Goal: Task Accomplishment & Management: Complete application form

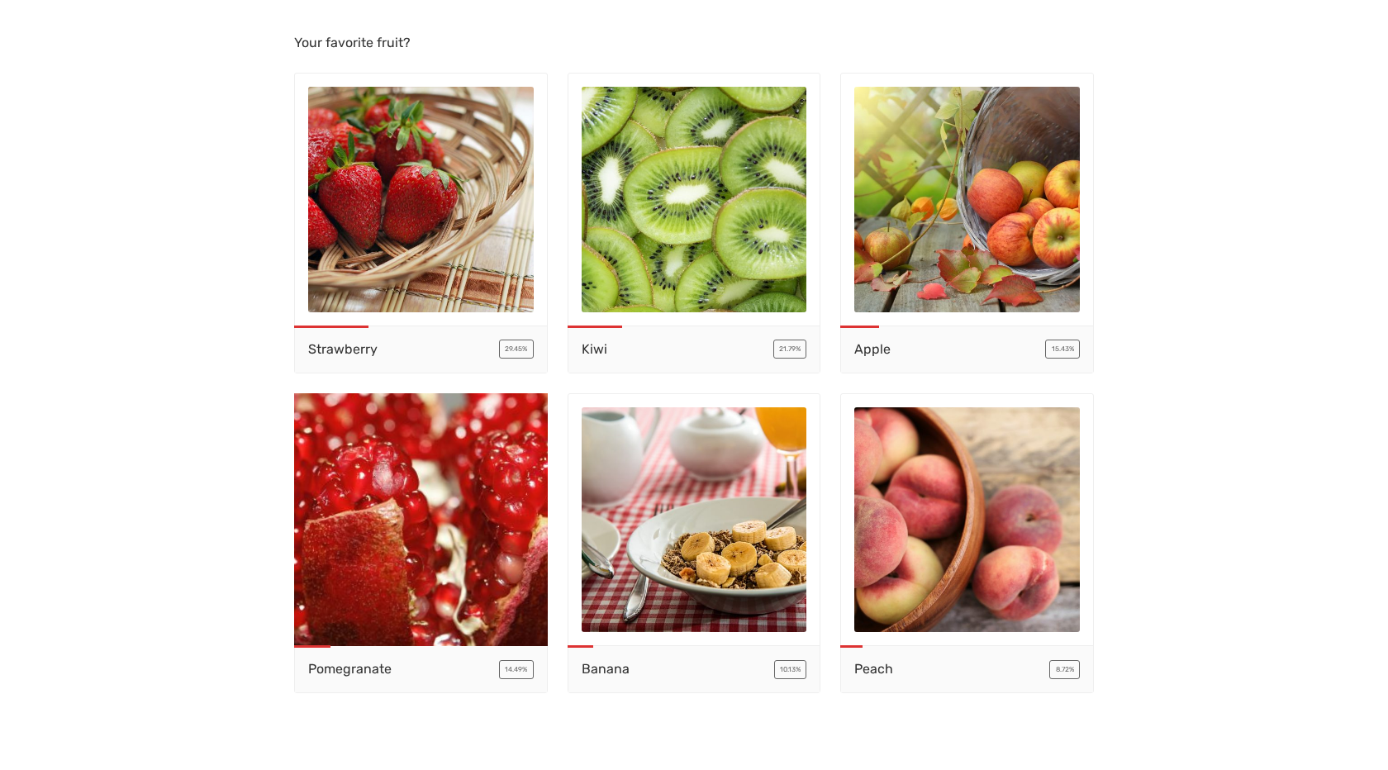
scroll to position [16, 0]
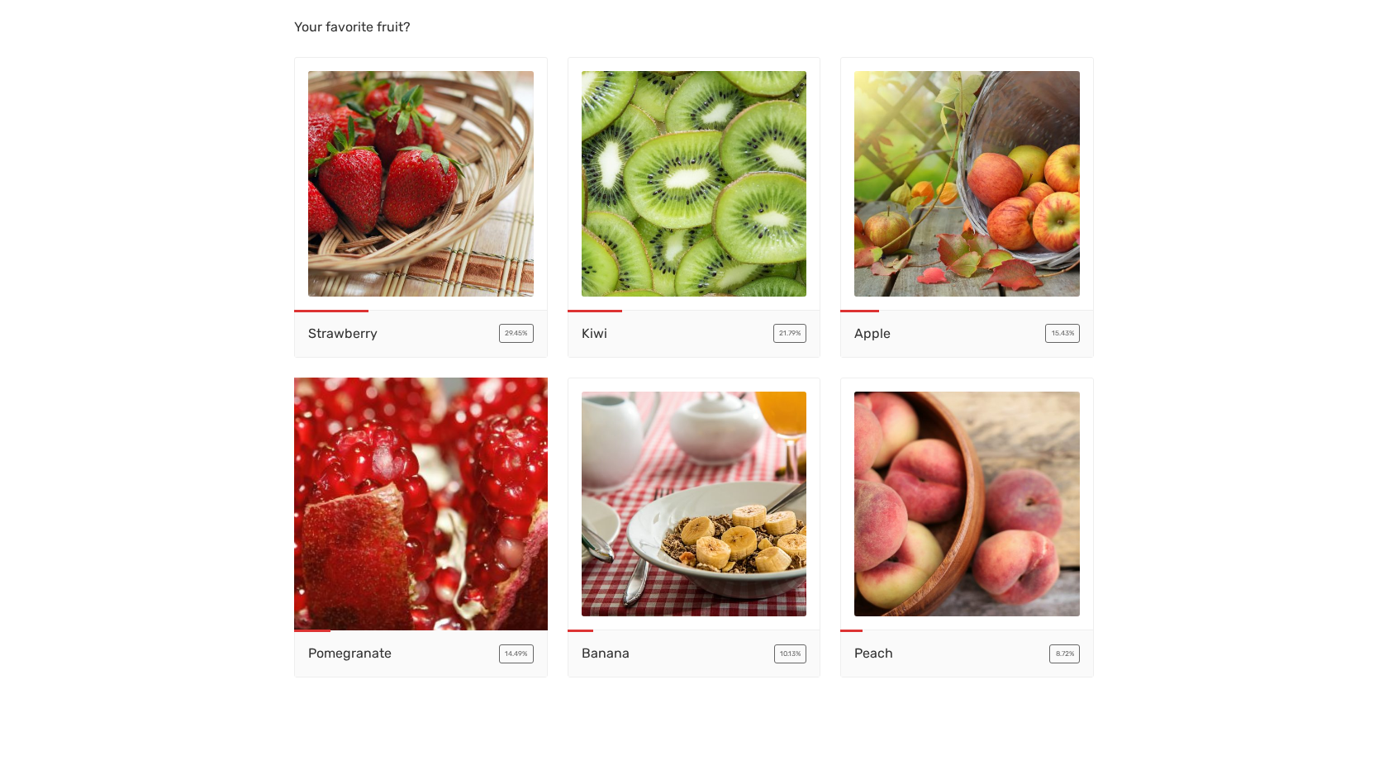
click at [479, 439] on img at bounding box center [421, 503] width 477 height 477
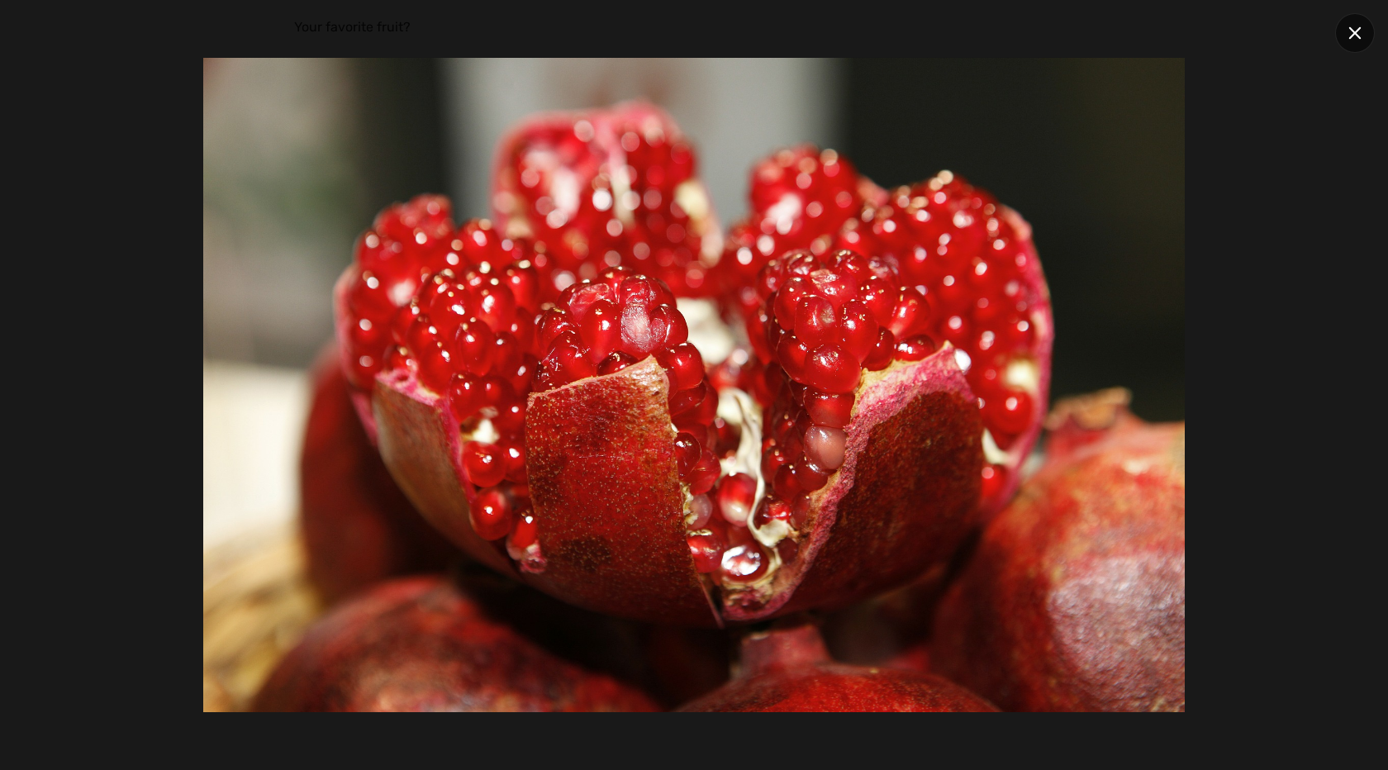
click at [1366, 35] on div at bounding box center [1355, 33] width 40 height 40
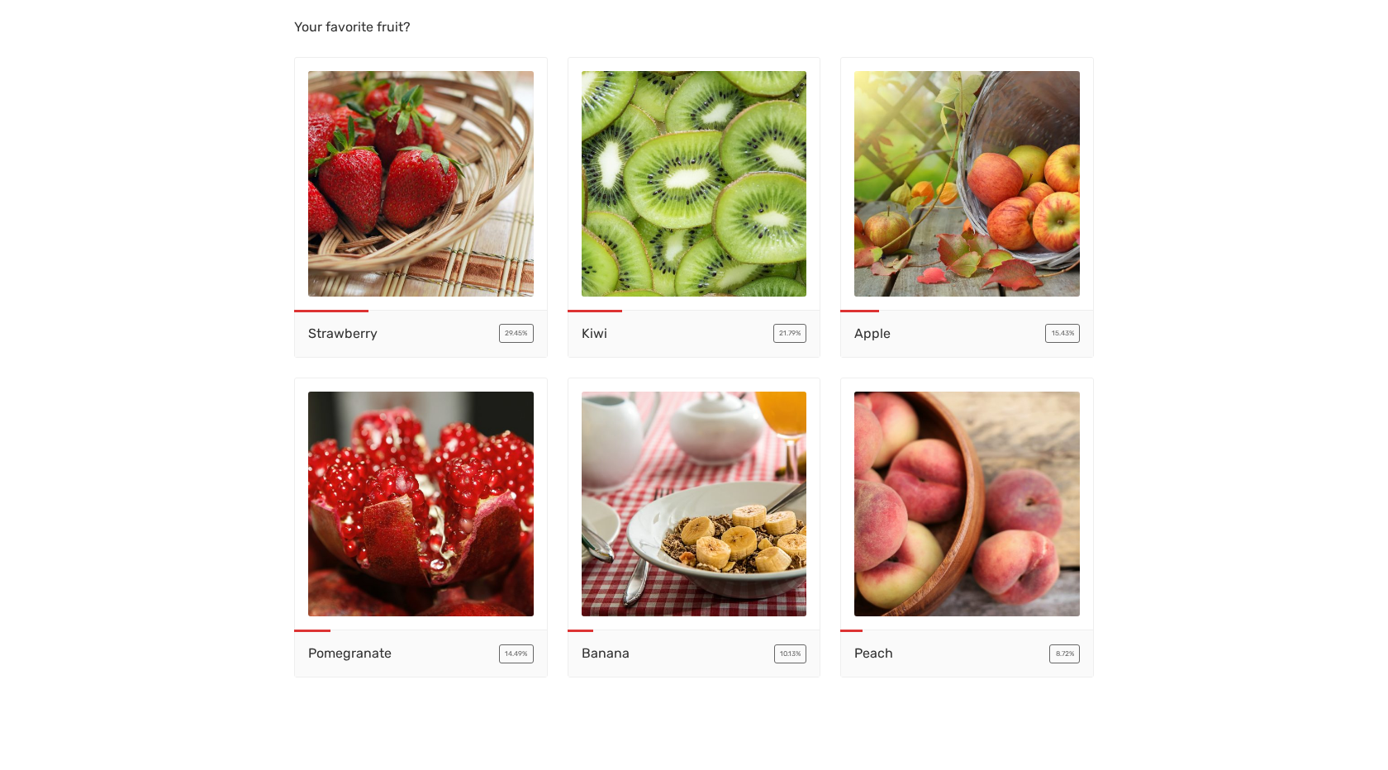
click at [440, 650] on div "Pomegranate 14.49%" at bounding box center [421, 654] width 252 height 46
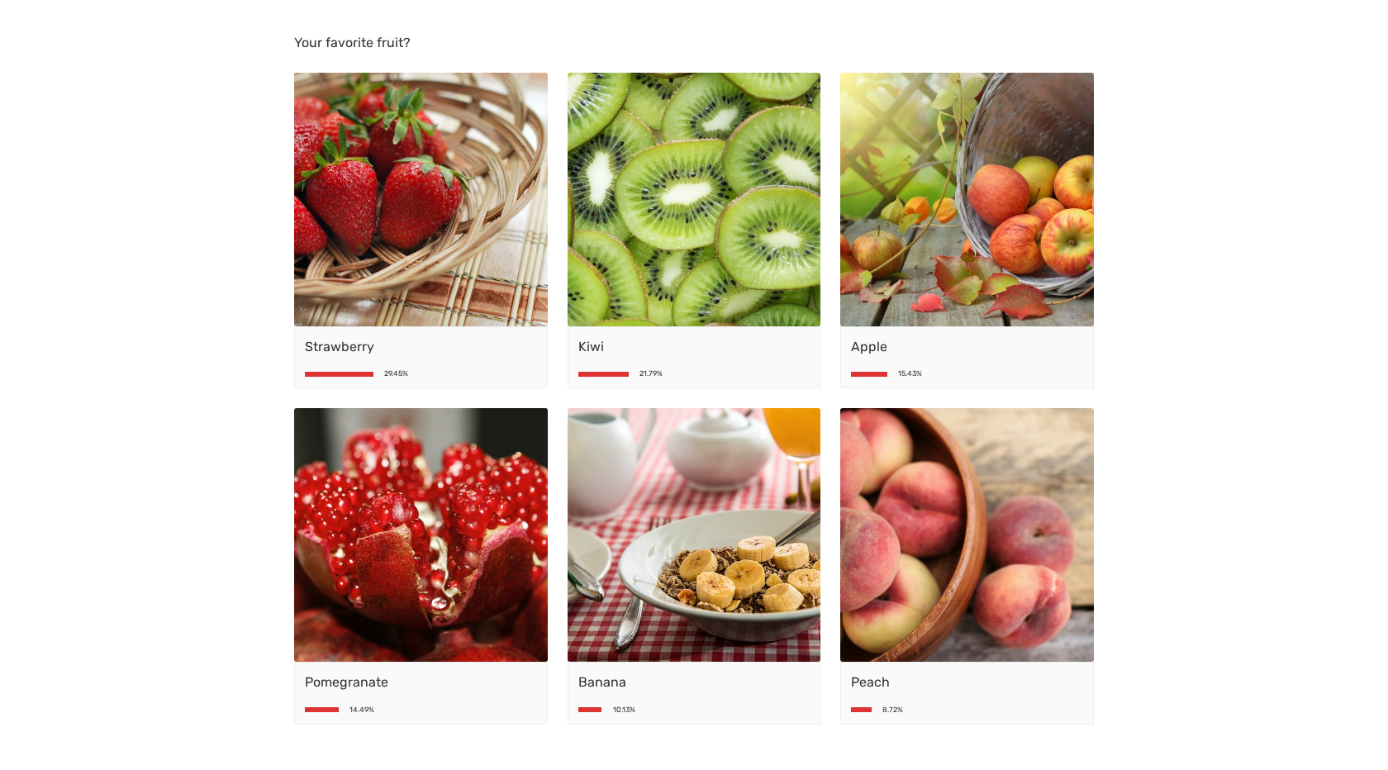
click at [478, 355] on span "Strawberry" at bounding box center [421, 347] width 232 height 20
click at [378, 369] on div "Strawberry 29.45%" at bounding box center [421, 357] width 254 height 63
click at [378, 374] on div "29.45%" at bounding box center [421, 373] width 232 height 7
click at [396, 374] on div "29.45%" at bounding box center [396, 373] width 24 height 7
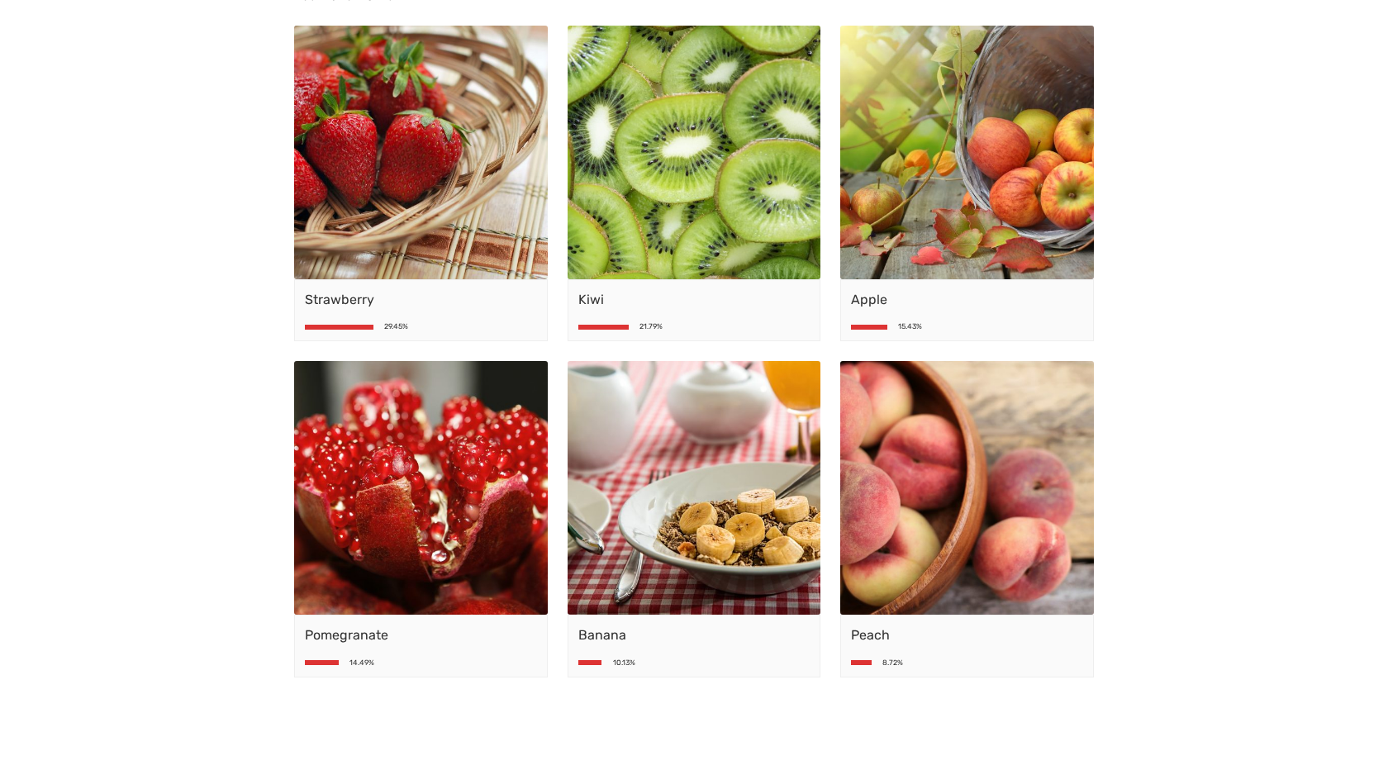
click at [337, 627] on span "Pomegranate" at bounding box center [421, 636] width 232 height 20
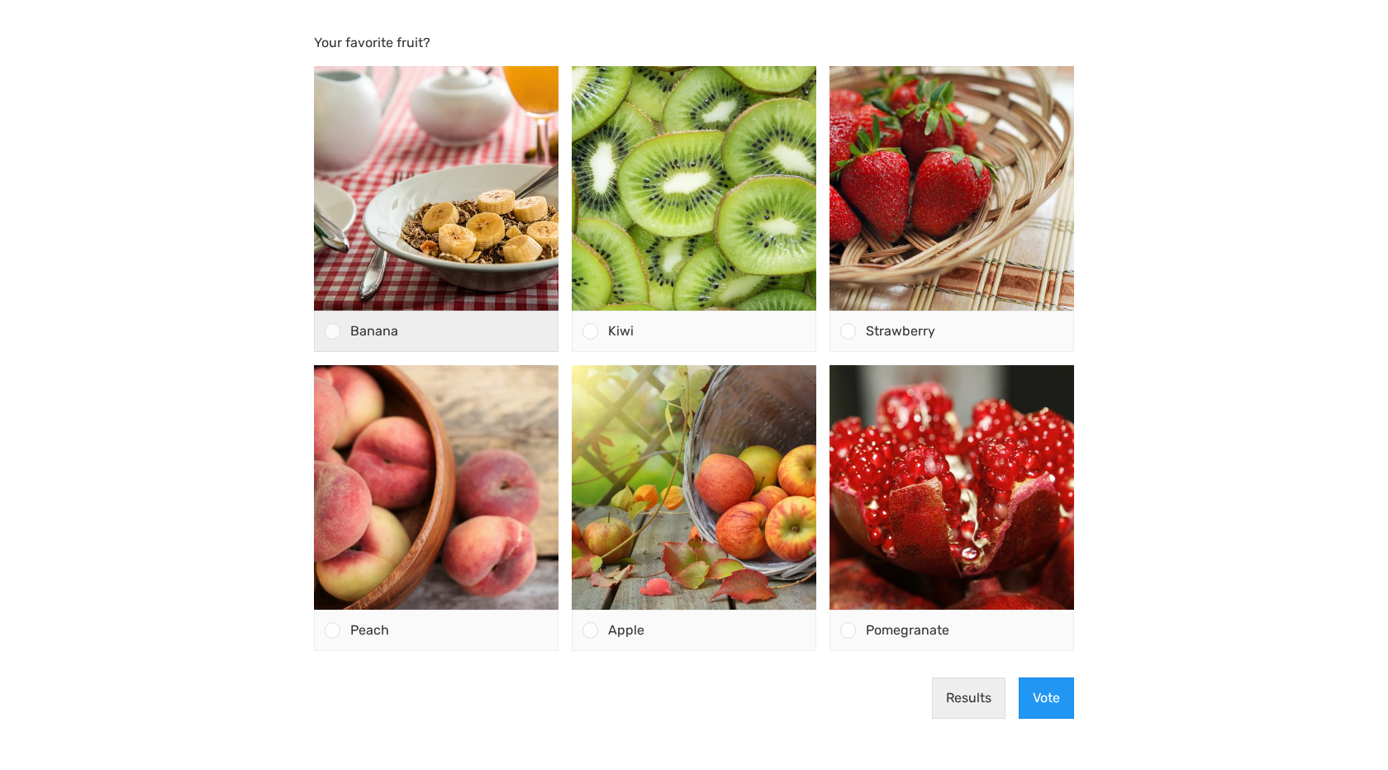
click at [364, 341] on div "Banana" at bounding box center [448, 332] width 217 height 40
click at [333, 331] on input "Banana" at bounding box center [333, 331] width 0 height 0
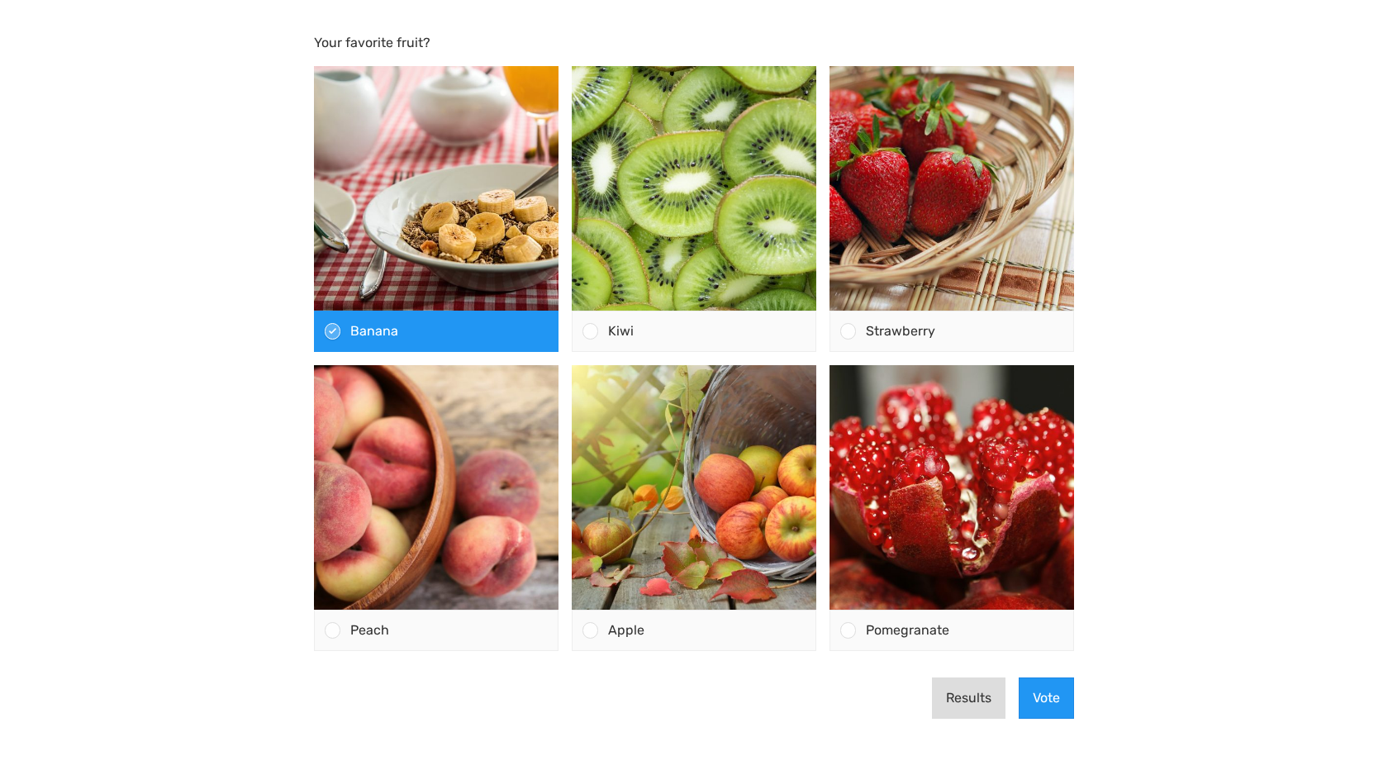
click at [963, 691] on button "Results" at bounding box center [969, 698] width 74 height 41
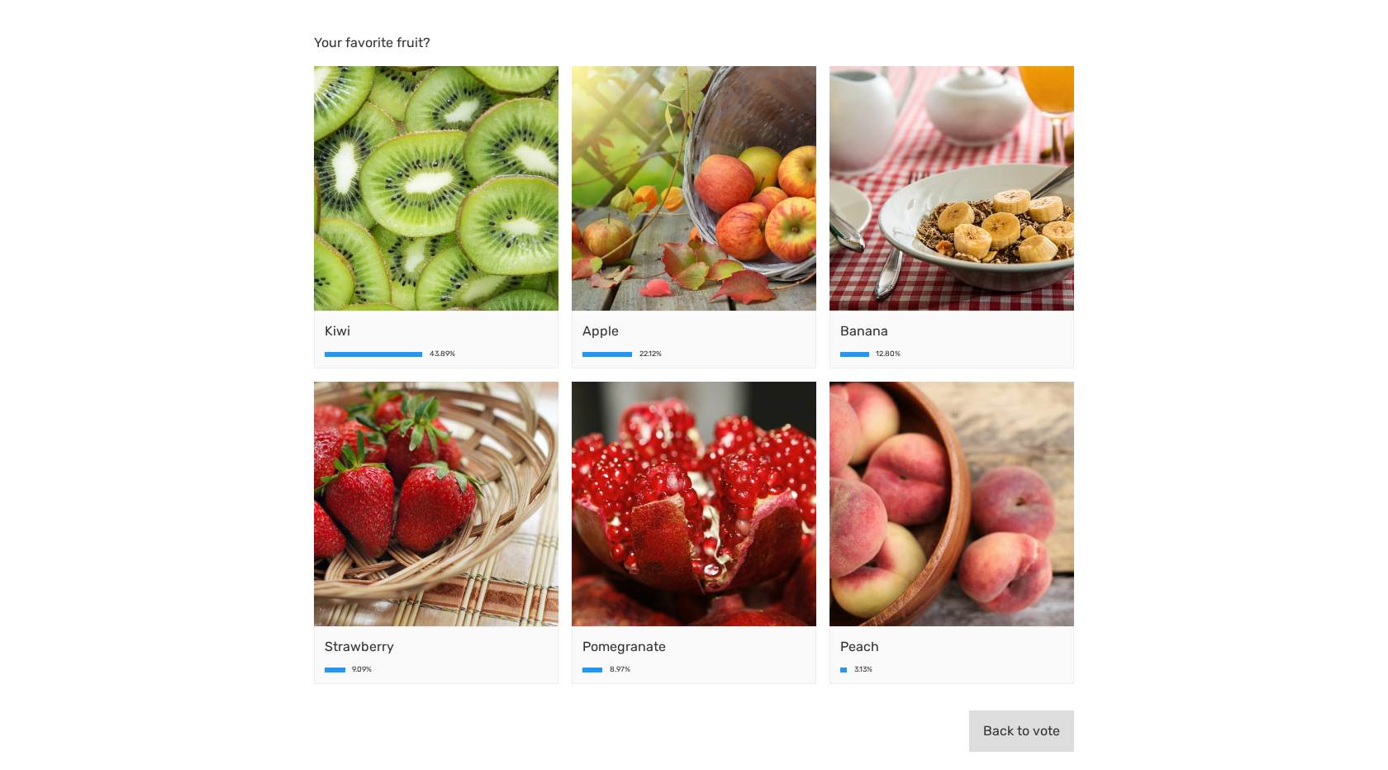
click at [1011, 727] on button "Back to vote" at bounding box center [1021, 731] width 105 height 41
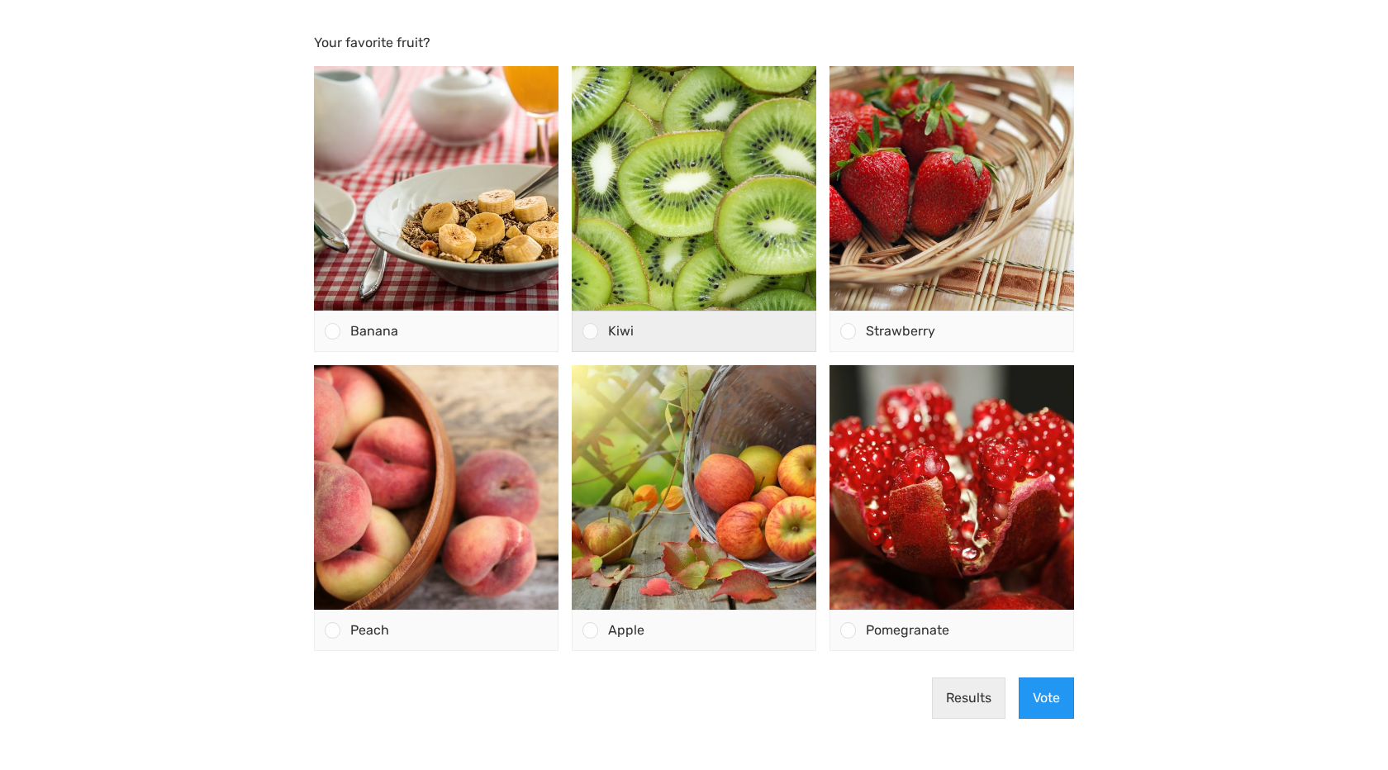
click at [653, 319] on div "Kiwi" at bounding box center [706, 332] width 217 height 40
click at [591, 331] on input "Kiwi" at bounding box center [591, 331] width 0 height 0
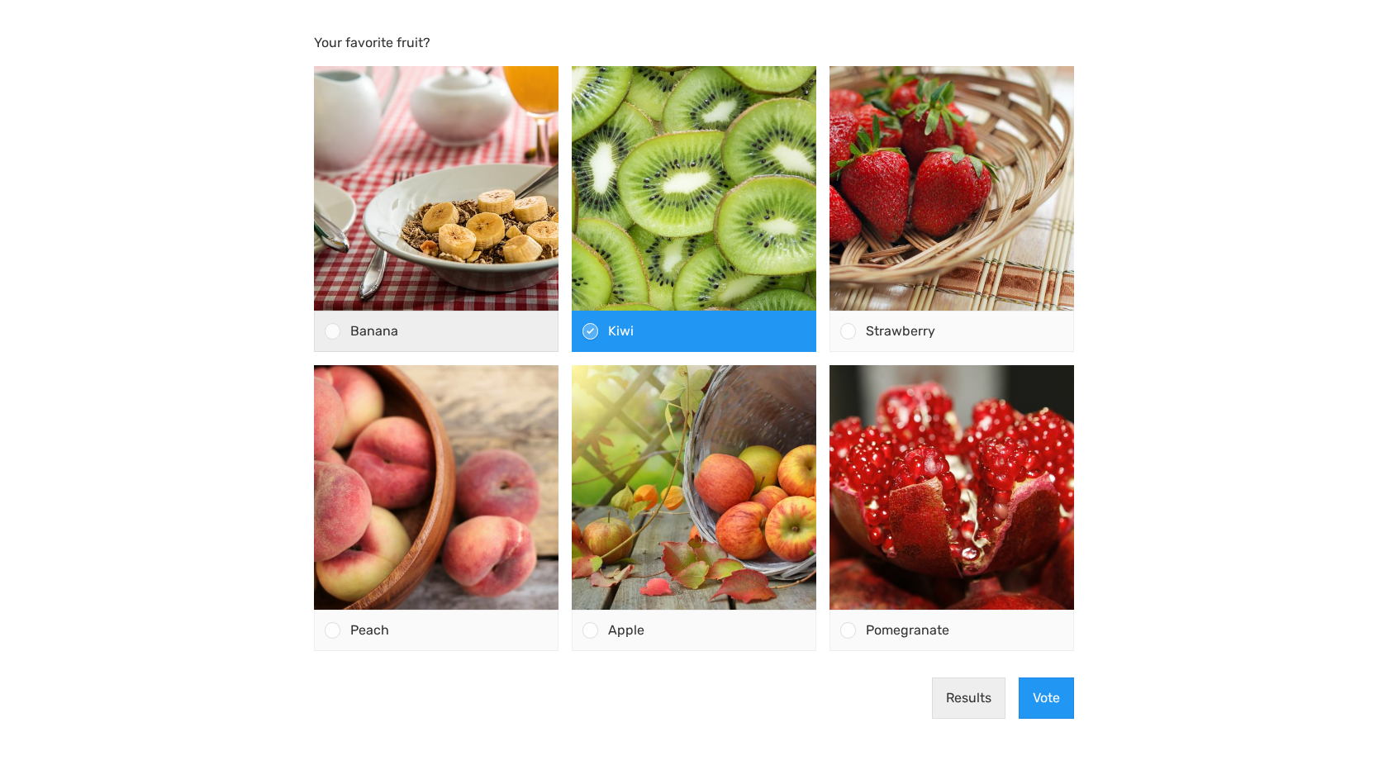
click at [488, 340] on div "Banana" at bounding box center [448, 332] width 217 height 40
click at [333, 331] on input "Banana" at bounding box center [333, 331] width 0 height 0
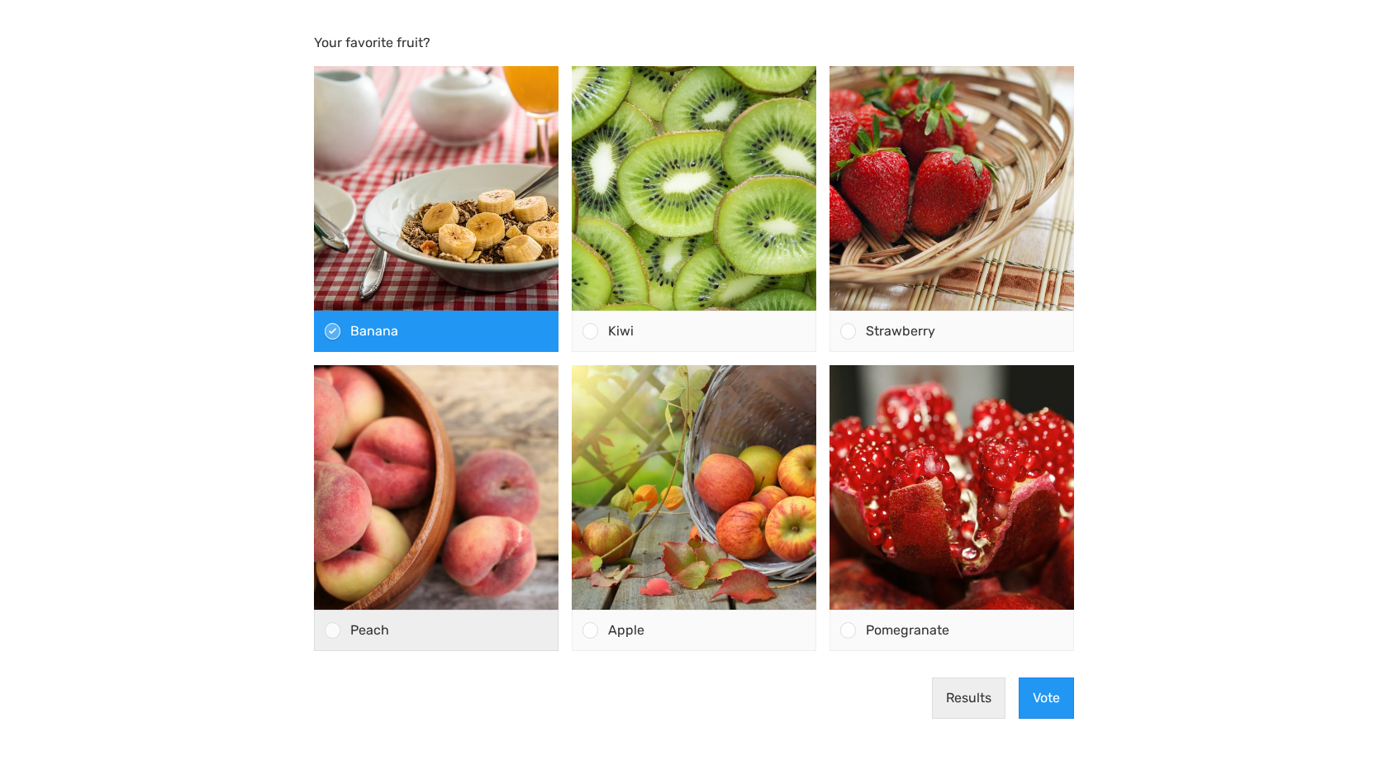
click at [493, 638] on div "Peach" at bounding box center [448, 631] width 217 height 40
click at [333, 631] on input "Peach" at bounding box center [333, 631] width 0 height 0
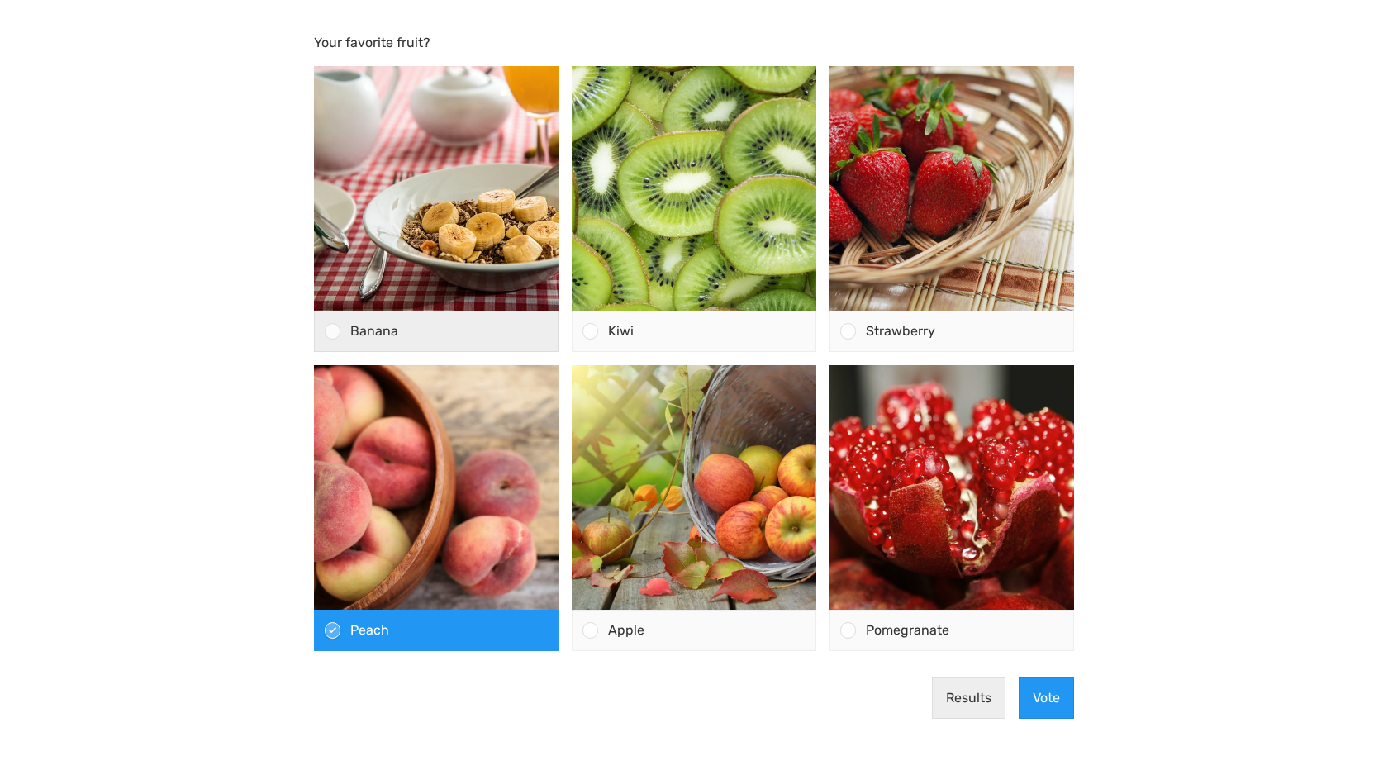
click at [399, 328] on div "Banana" at bounding box center [448, 332] width 217 height 40
click at [333, 331] on input "Banana" at bounding box center [333, 331] width 0 height 0
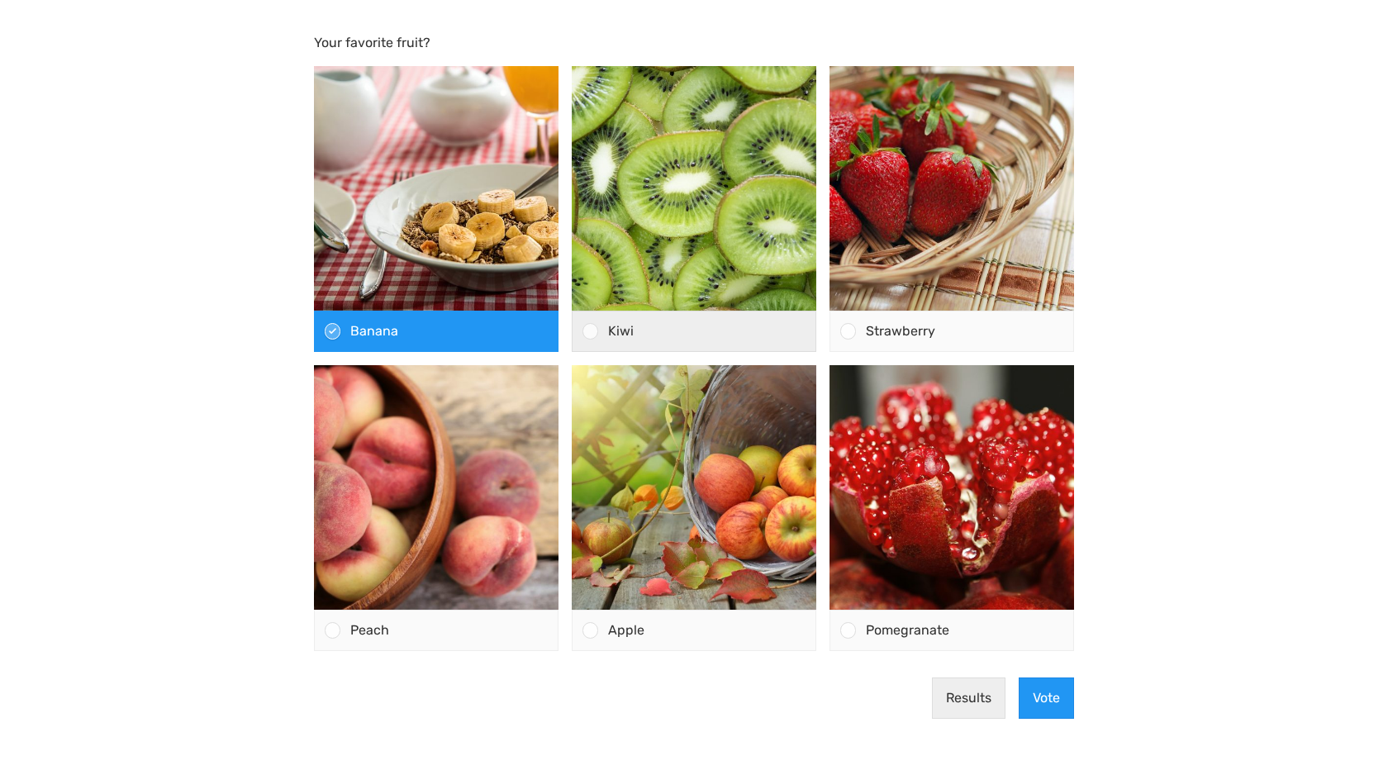
click at [615, 328] on span "Kiwi" at bounding box center [621, 331] width 26 height 16
click at [591, 331] on input "Kiwi" at bounding box center [591, 331] width 0 height 0
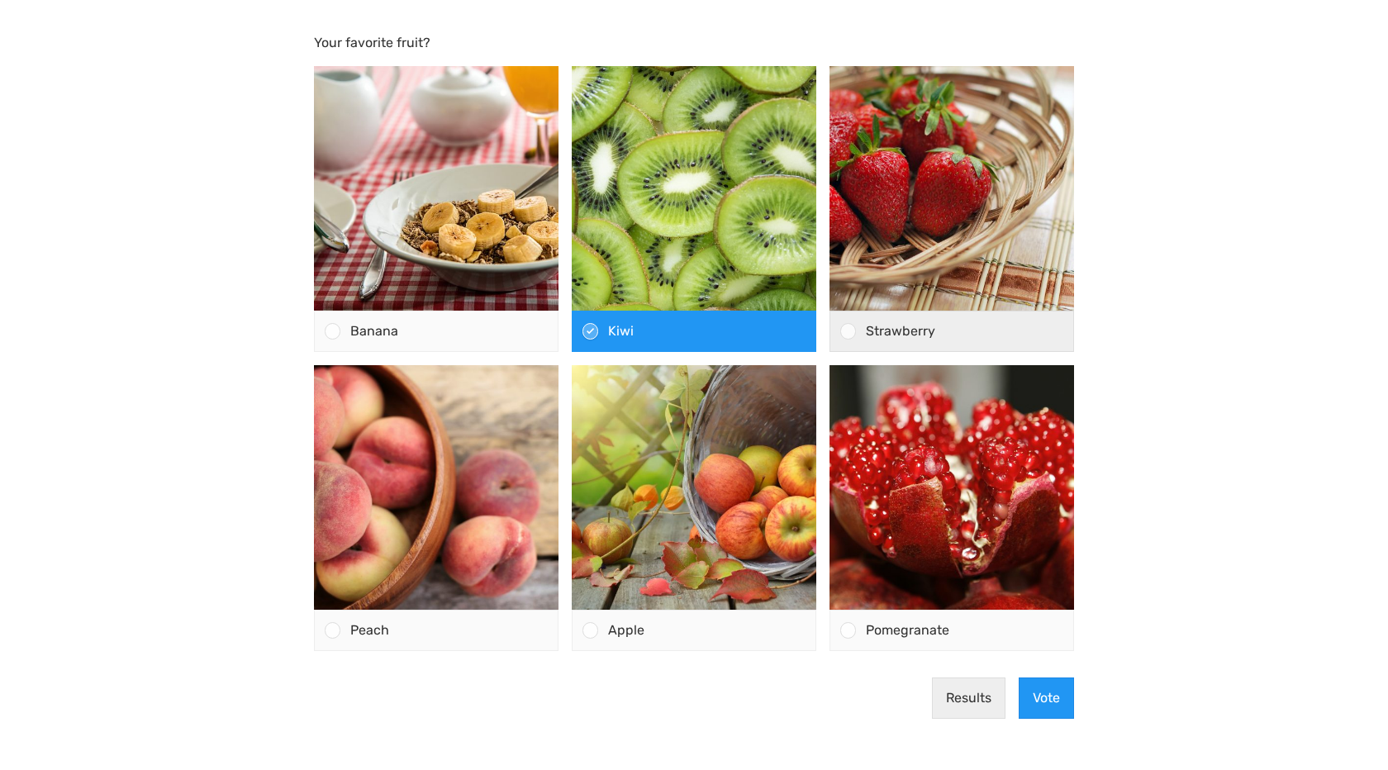
click at [842, 332] on div at bounding box center [848, 331] width 16 height 16
click at [849, 331] on input "Strawberry" at bounding box center [849, 331] width 0 height 0
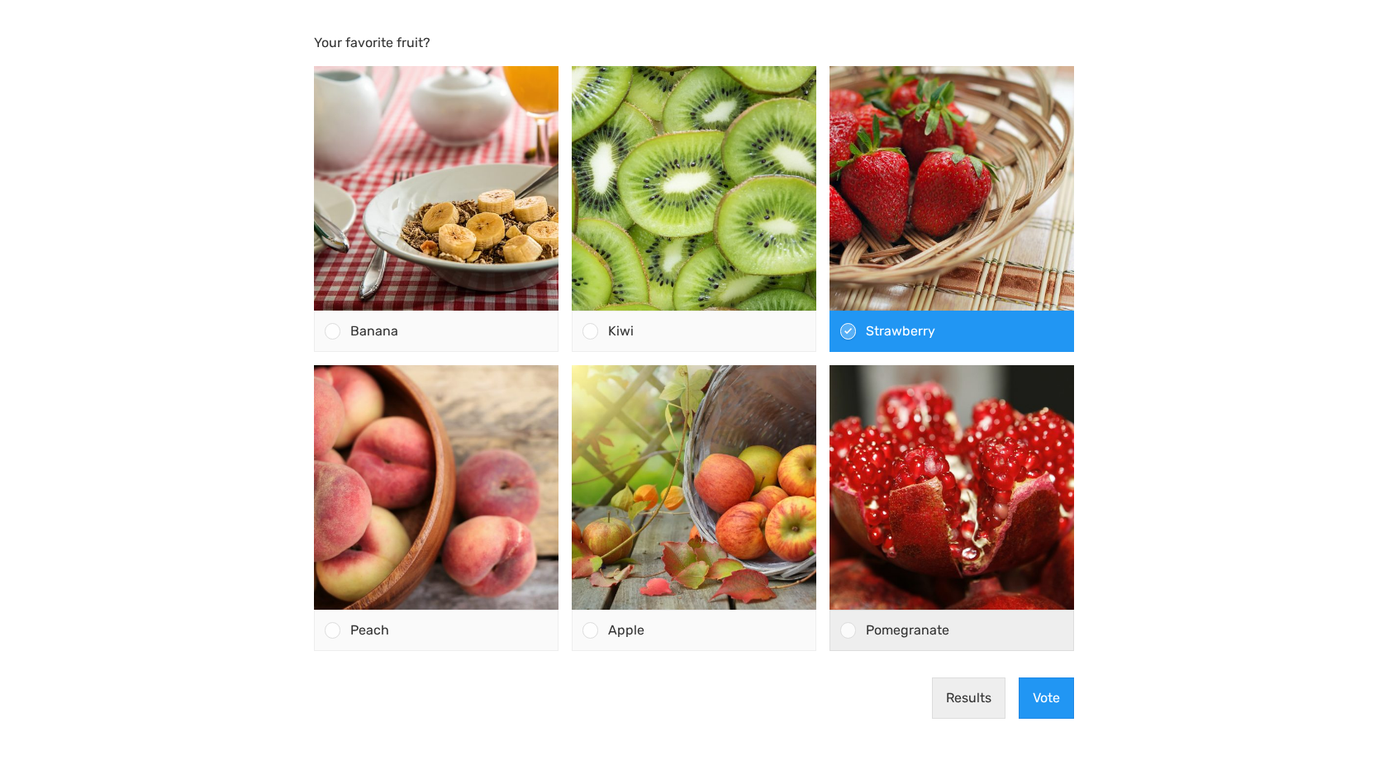
click at [854, 639] on div at bounding box center [844, 631] width 26 height 40
click at [849, 631] on input "Pomegranate" at bounding box center [849, 631] width 0 height 0
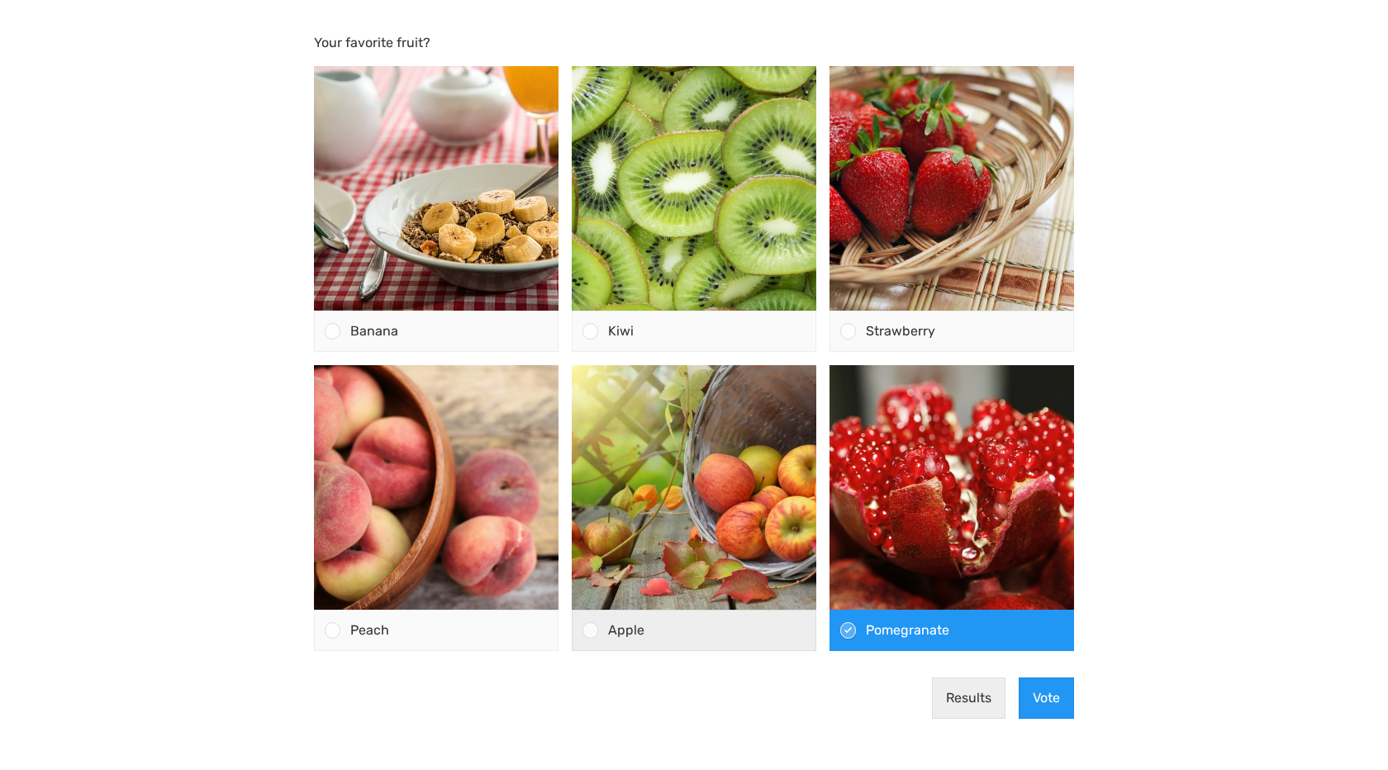
click at [594, 635] on div at bounding box center [591, 630] width 16 height 16
click at [591, 631] on input "Apple" at bounding box center [591, 631] width 0 height 0
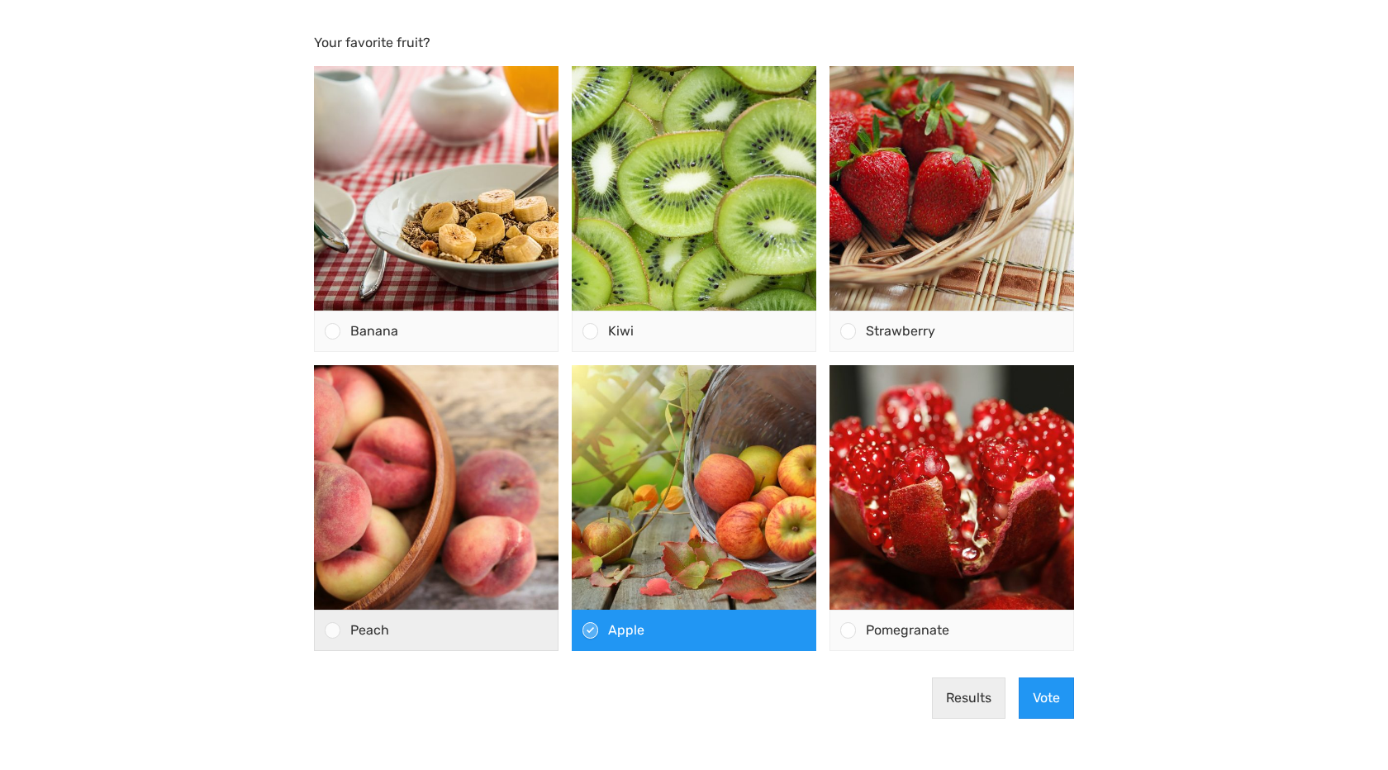
click at [449, 633] on div "Peach" at bounding box center [448, 631] width 217 height 40
click at [333, 631] on input "Peach" at bounding box center [333, 631] width 0 height 0
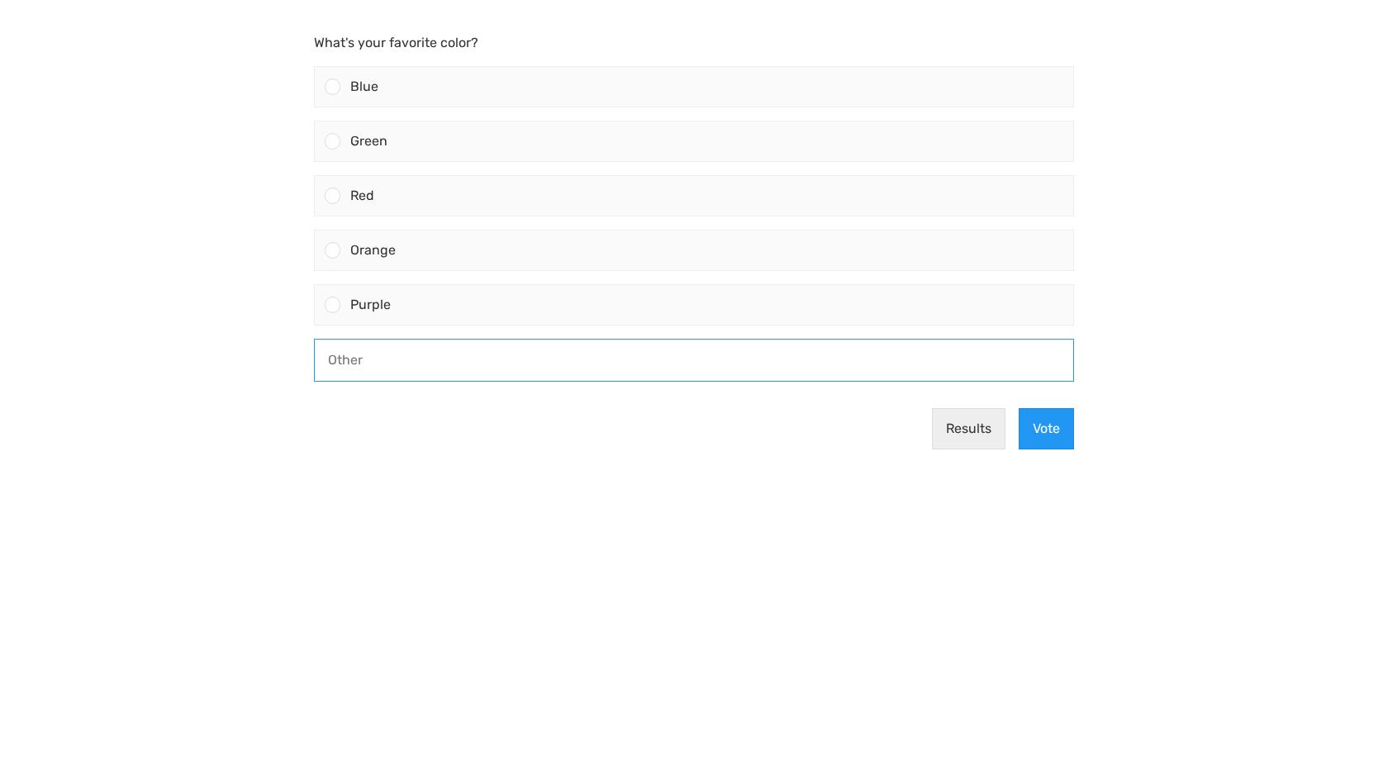
click at [383, 360] on input "text" at bounding box center [694, 360] width 759 height 41
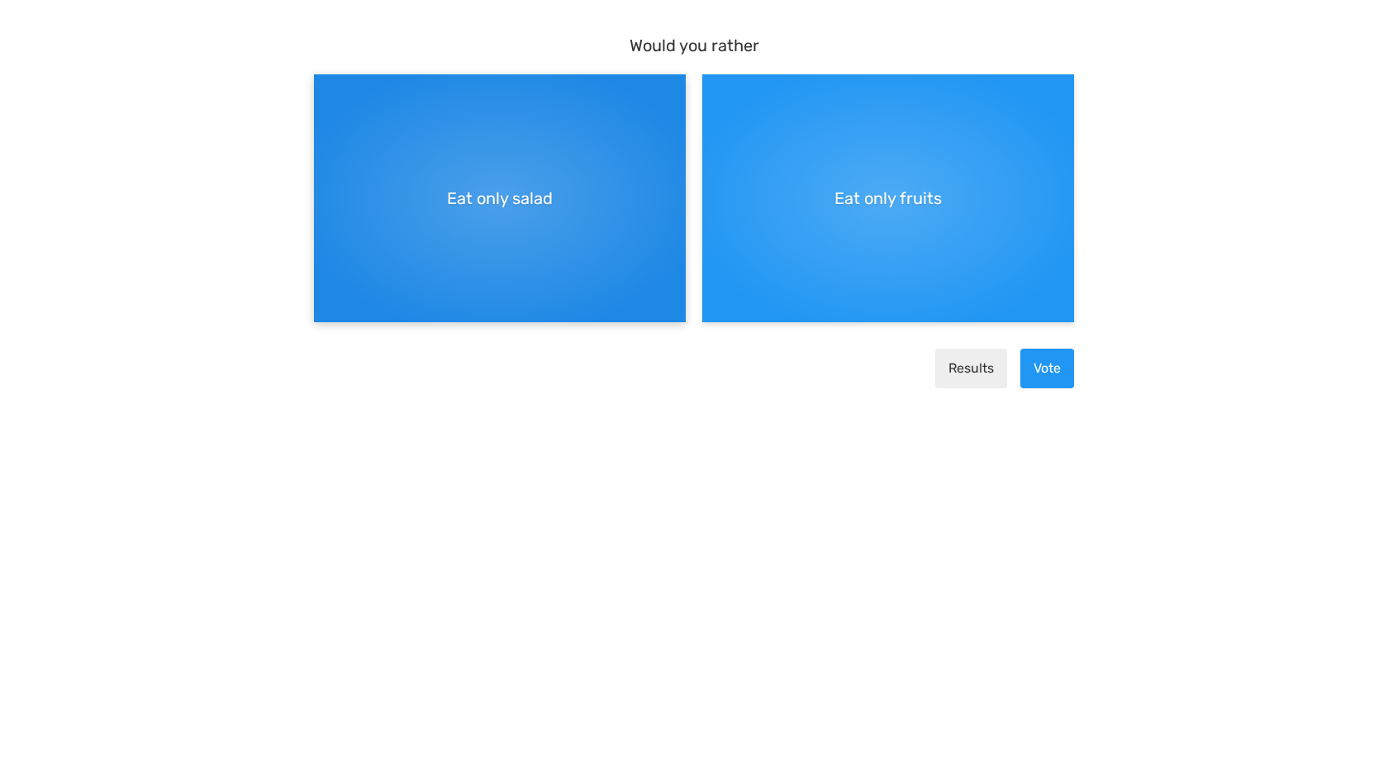
click at [440, 187] on div "Eat only salad" at bounding box center [500, 198] width 372 height 248
click at [325, 93] on input "Eat only salad" at bounding box center [319, 88] width 11 height 11
radio input "true"
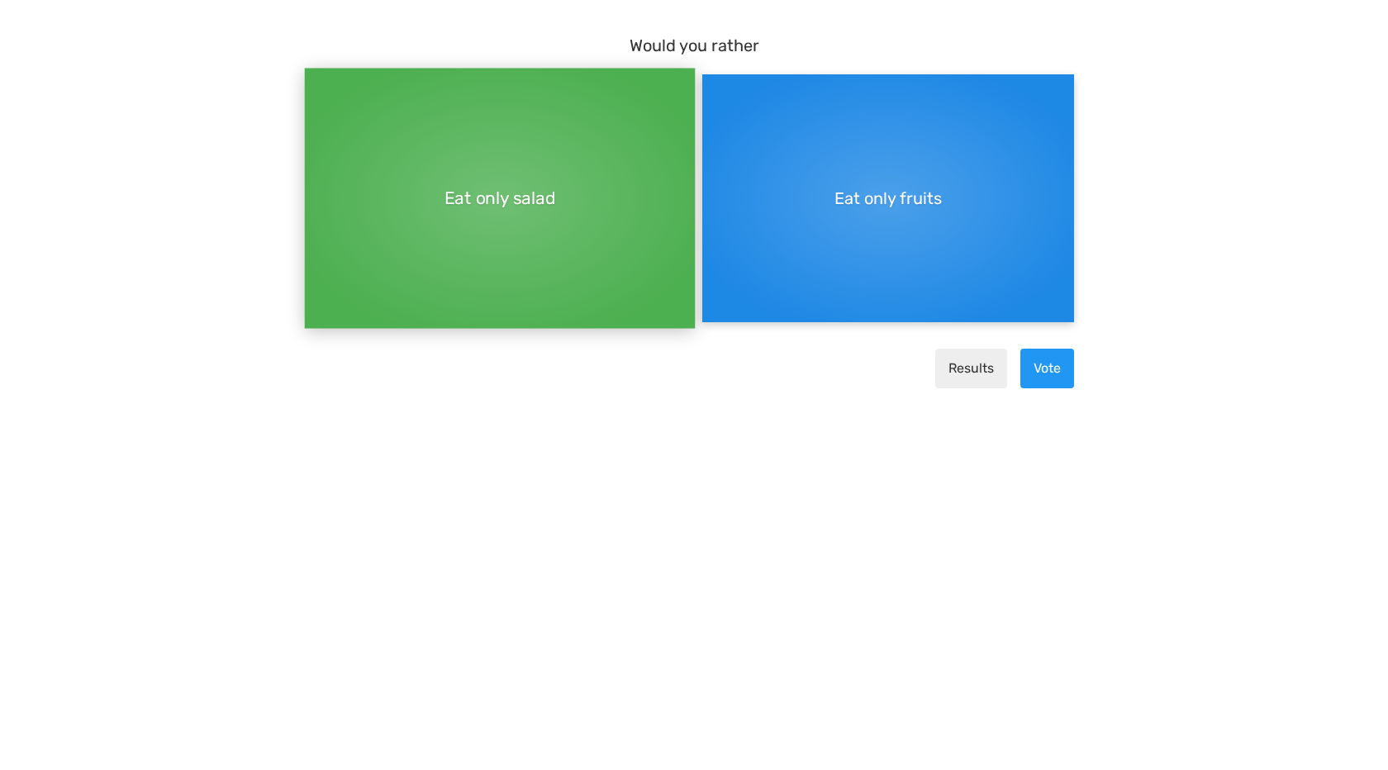
click at [871, 198] on span "Eat only fruits" at bounding box center [888, 198] width 107 height 25
click at [713, 93] on input "Eat only fruits" at bounding box center [707, 88] width 11 height 11
radio input "true"
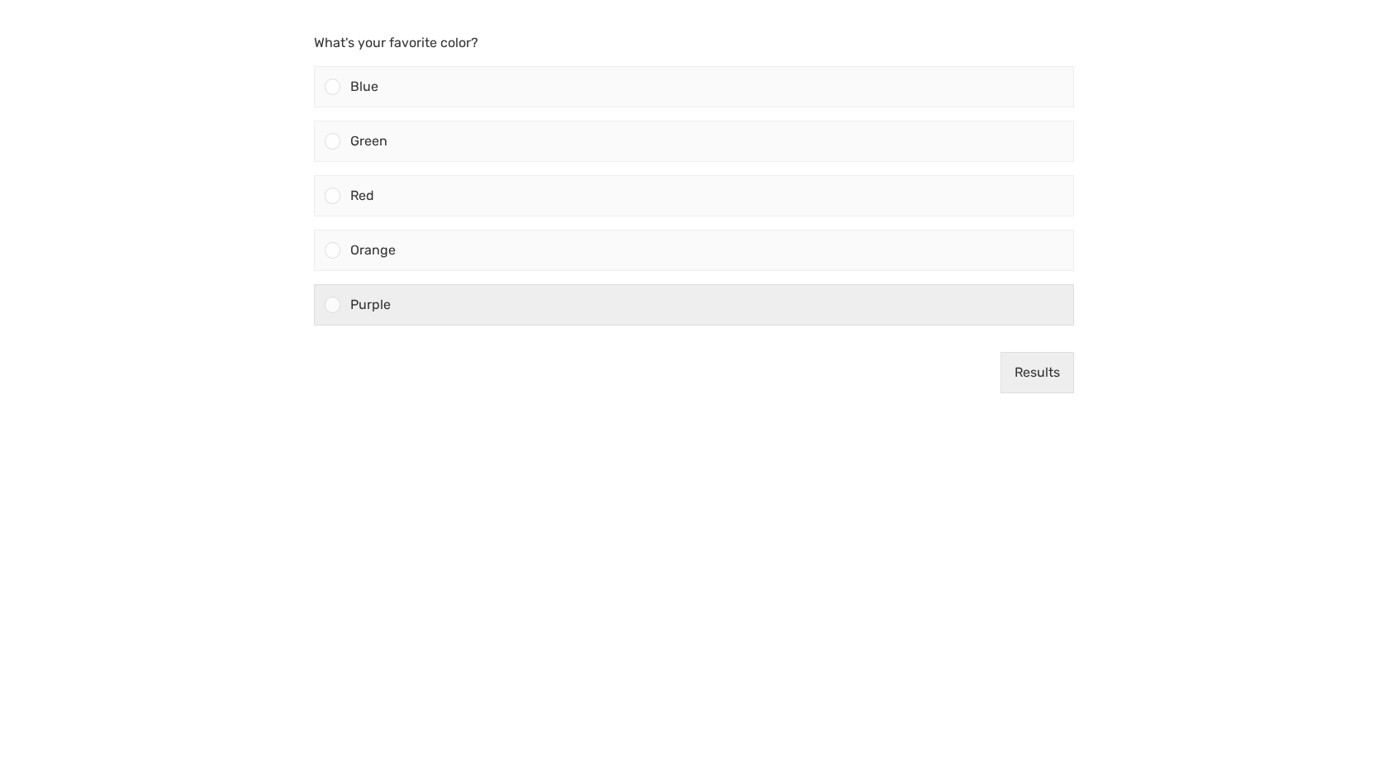
click at [403, 310] on div "Purple" at bounding box center [706, 305] width 733 height 40
click at [333, 305] on input "Purple" at bounding box center [333, 305] width 0 height 0
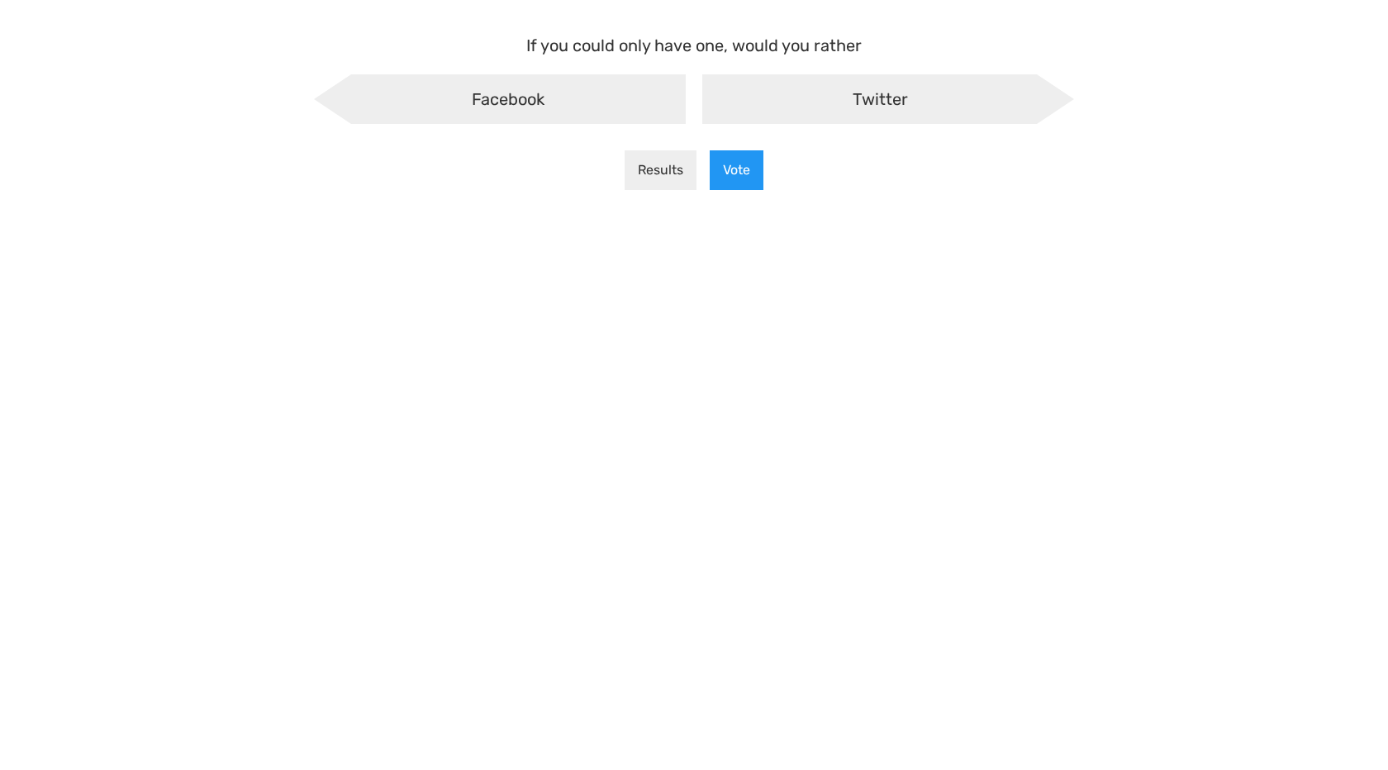
click at [860, 100] on span "Twitter" at bounding box center [880, 99] width 55 height 20
click at [700, 93] on input "Twitter" at bounding box center [694, 88] width 11 height 11
radio input "true"
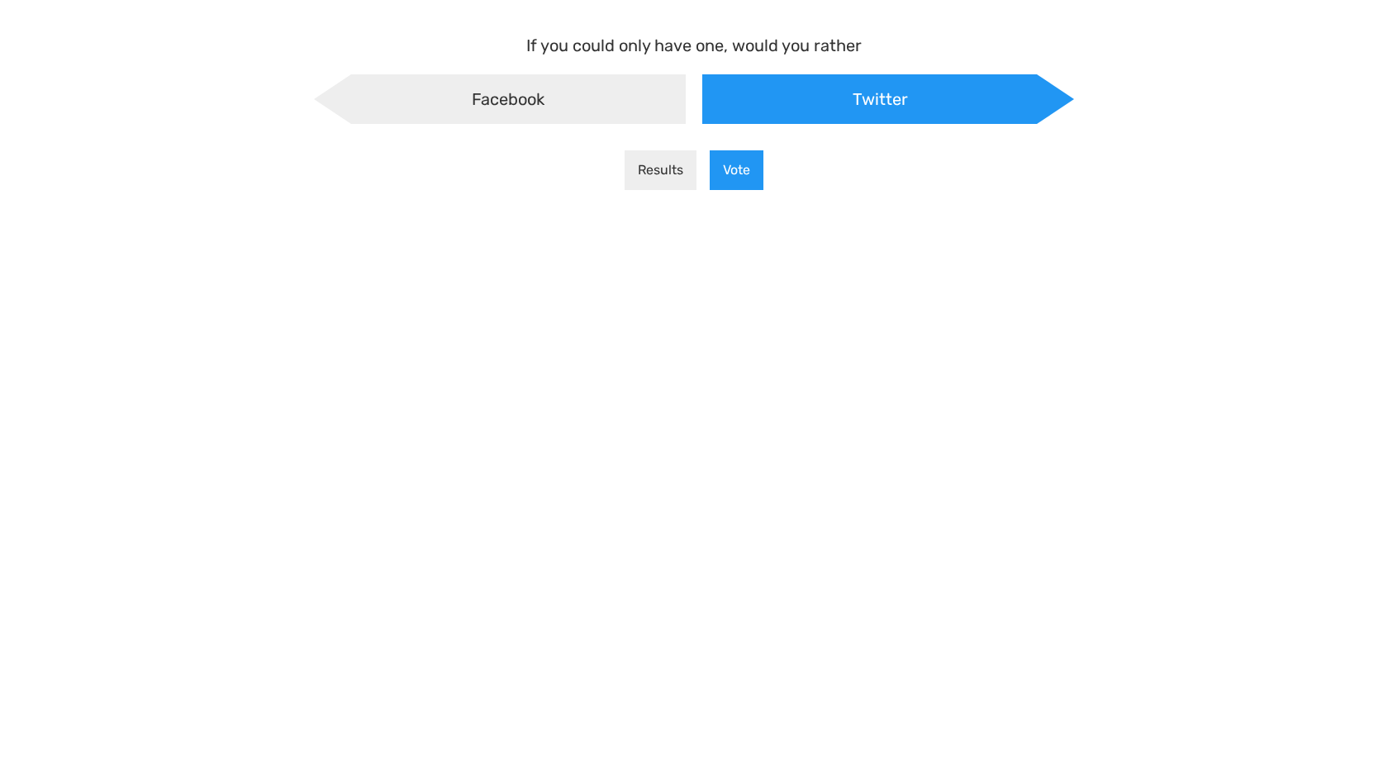
scroll to position [13, -8]
click at [527, 97] on span "Facebook" at bounding box center [508, 99] width 73 height 20
click at [341, 93] on input "Facebook" at bounding box center [336, 88] width 11 height 11
radio input "true"
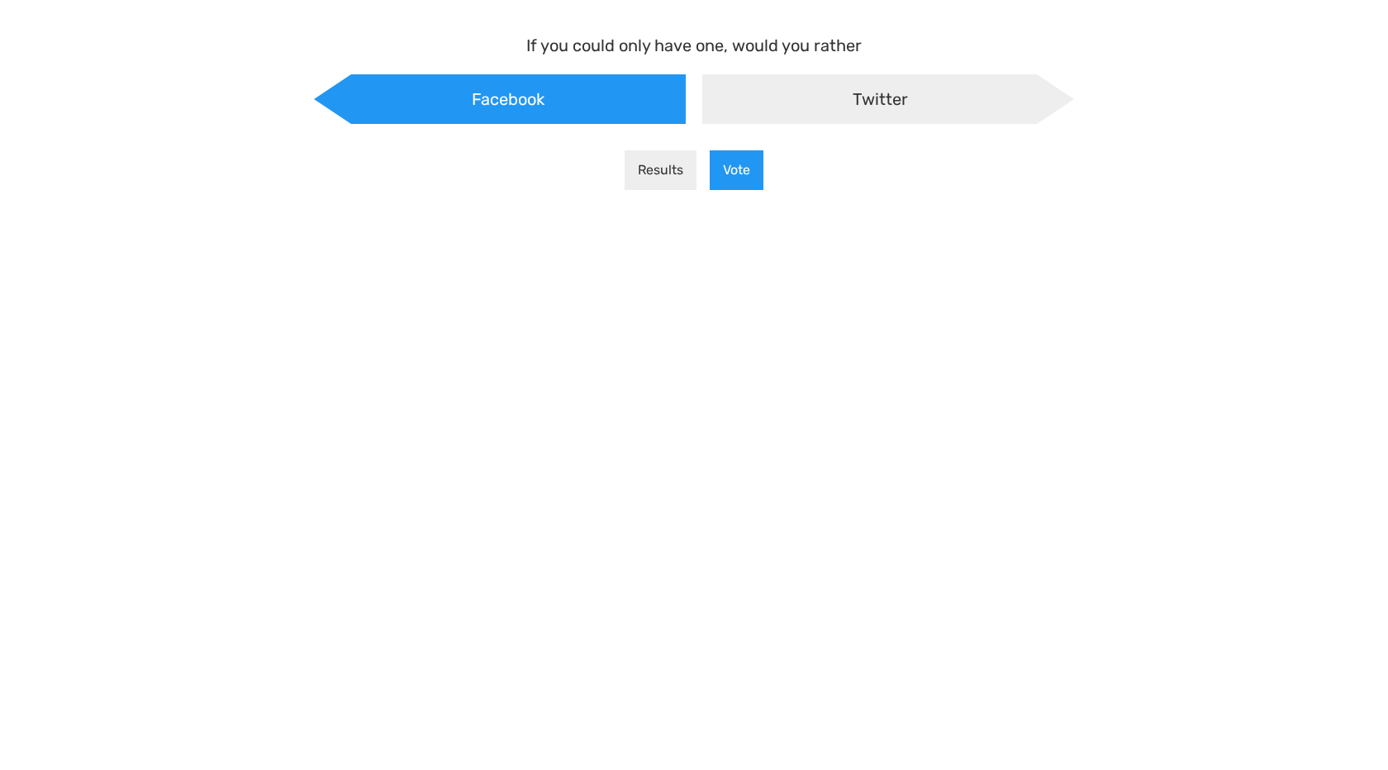
scroll to position [13, 21]
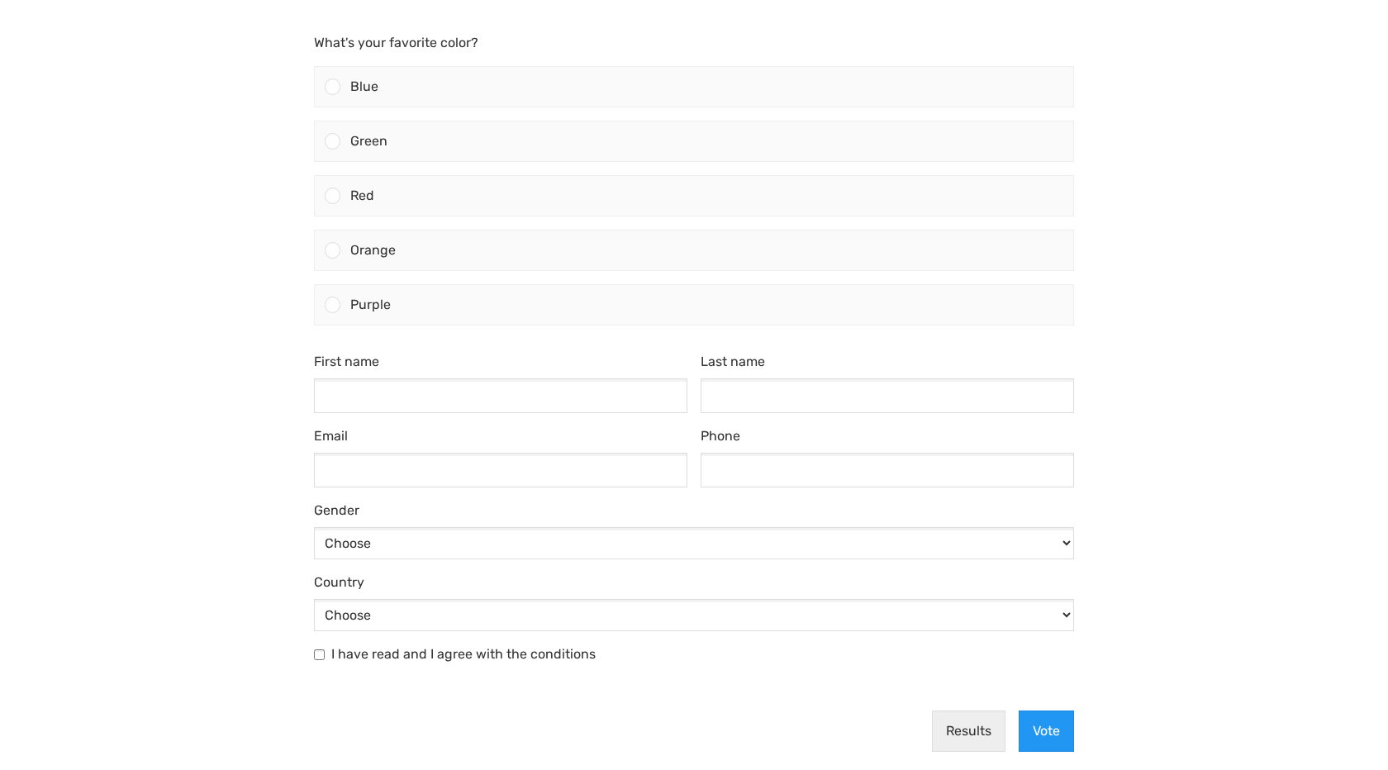
click at [526, 417] on div "First name Last name Email Phone Gender Choose [DEMOGRAPHIC_DATA] [DEMOGRAPHIC_…" at bounding box center [693, 518] width 773 height 332
click at [543, 400] on input "First name" at bounding box center [501, 395] width 374 height 35
click at [349, 611] on select "Choose Afghanistan Åland Islands Albania Algeria American Samoa Andorra Angola …" at bounding box center [694, 615] width 760 height 32
click at [314, 599] on select "Choose Afghanistan Åland Islands Albania Algeria American Samoa Andorra Angola …" at bounding box center [694, 615] width 760 height 32
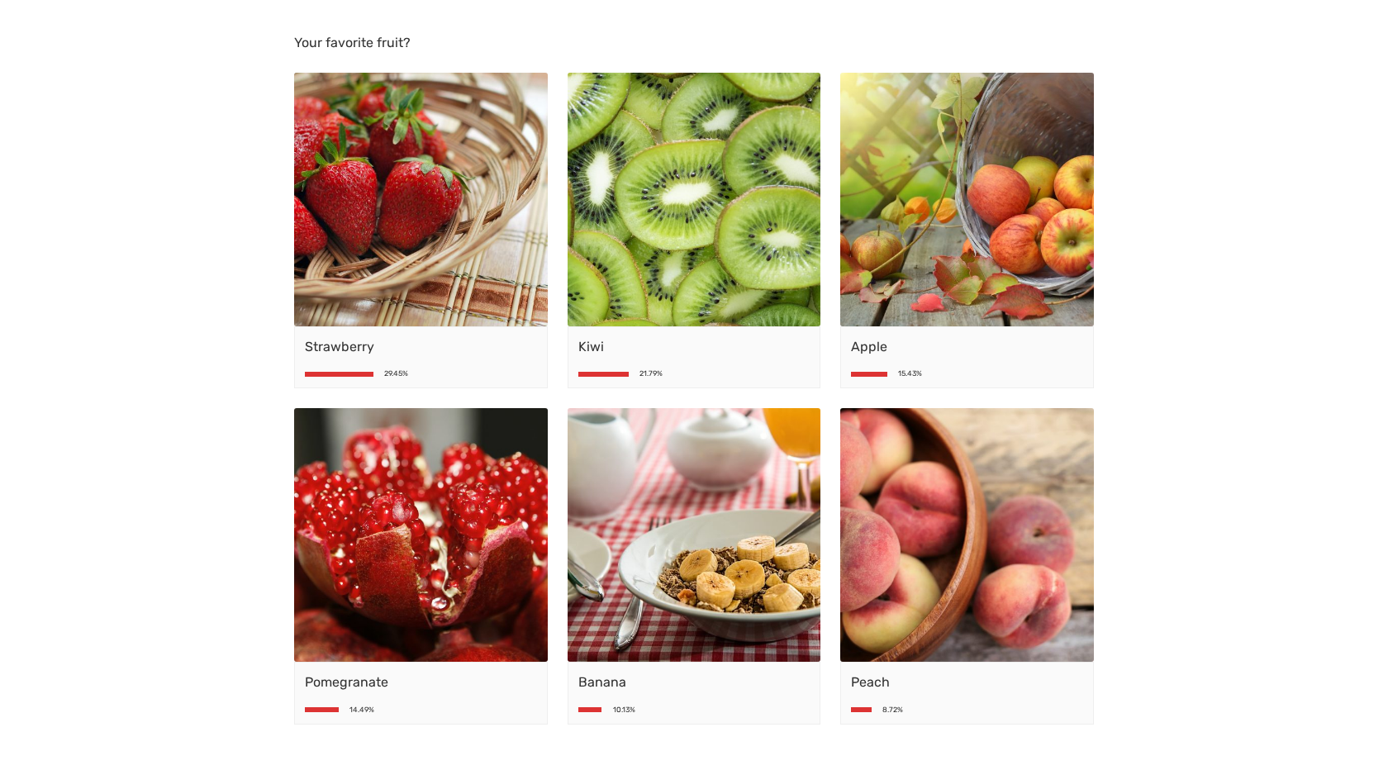
click at [357, 364] on div "Strawberry 29.45%" at bounding box center [421, 357] width 254 height 63
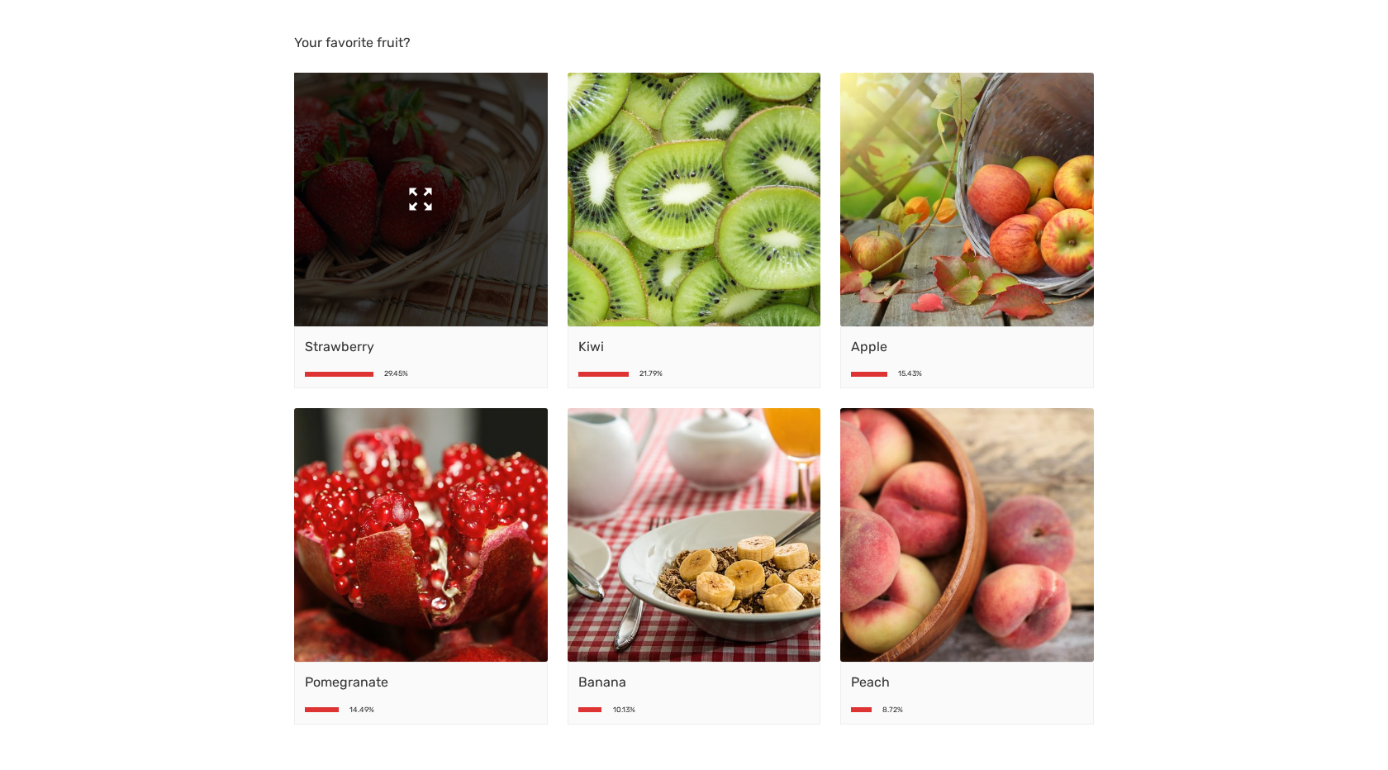
click at [409, 239] on img at bounding box center [421, 200] width 254 height 254
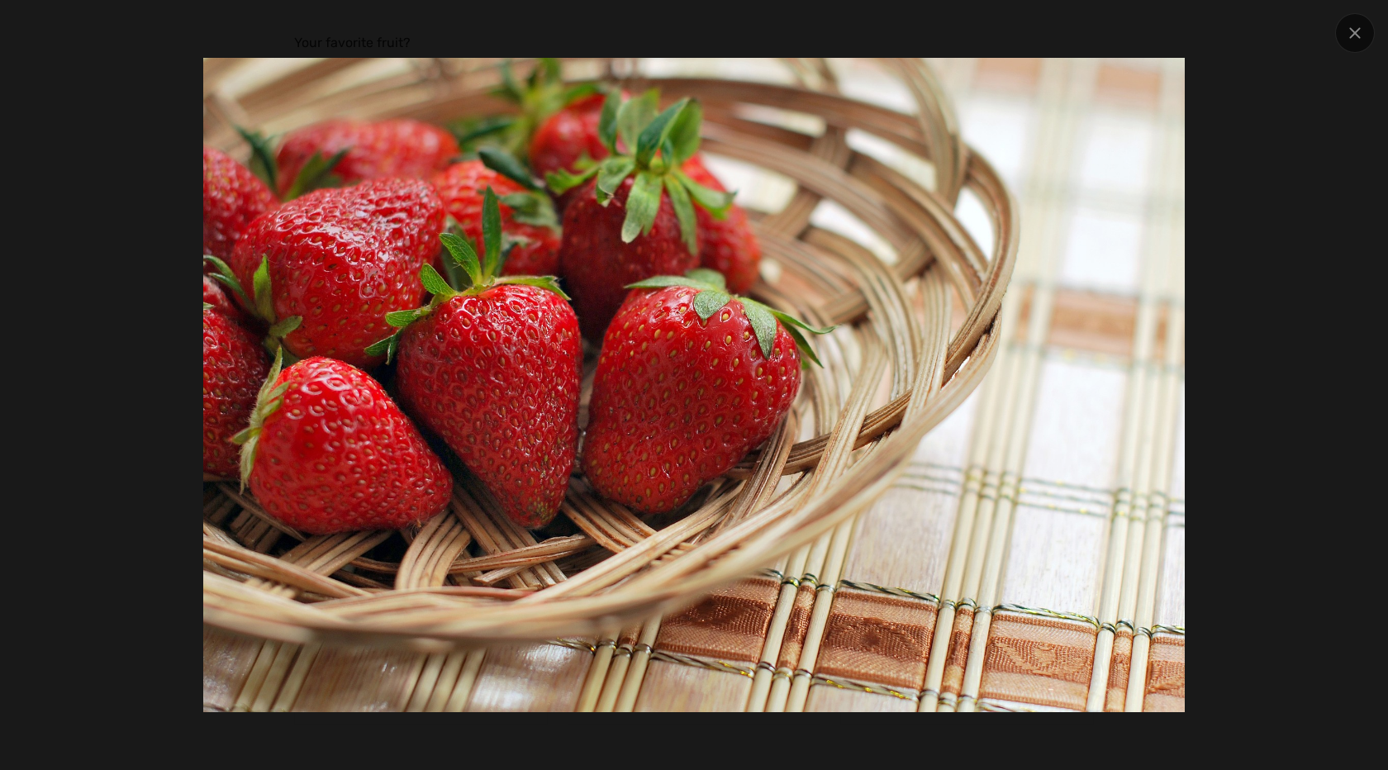
click at [409, 239] on img at bounding box center [694, 385] width 982 height 654
click at [575, 356] on img at bounding box center [694, 385] width 982 height 654
click at [790, 472] on img at bounding box center [694, 385] width 982 height 654
click at [1226, 717] on div at bounding box center [694, 385] width 1388 height 770
click at [1351, 29] on icon at bounding box center [1355, 33] width 12 height 12
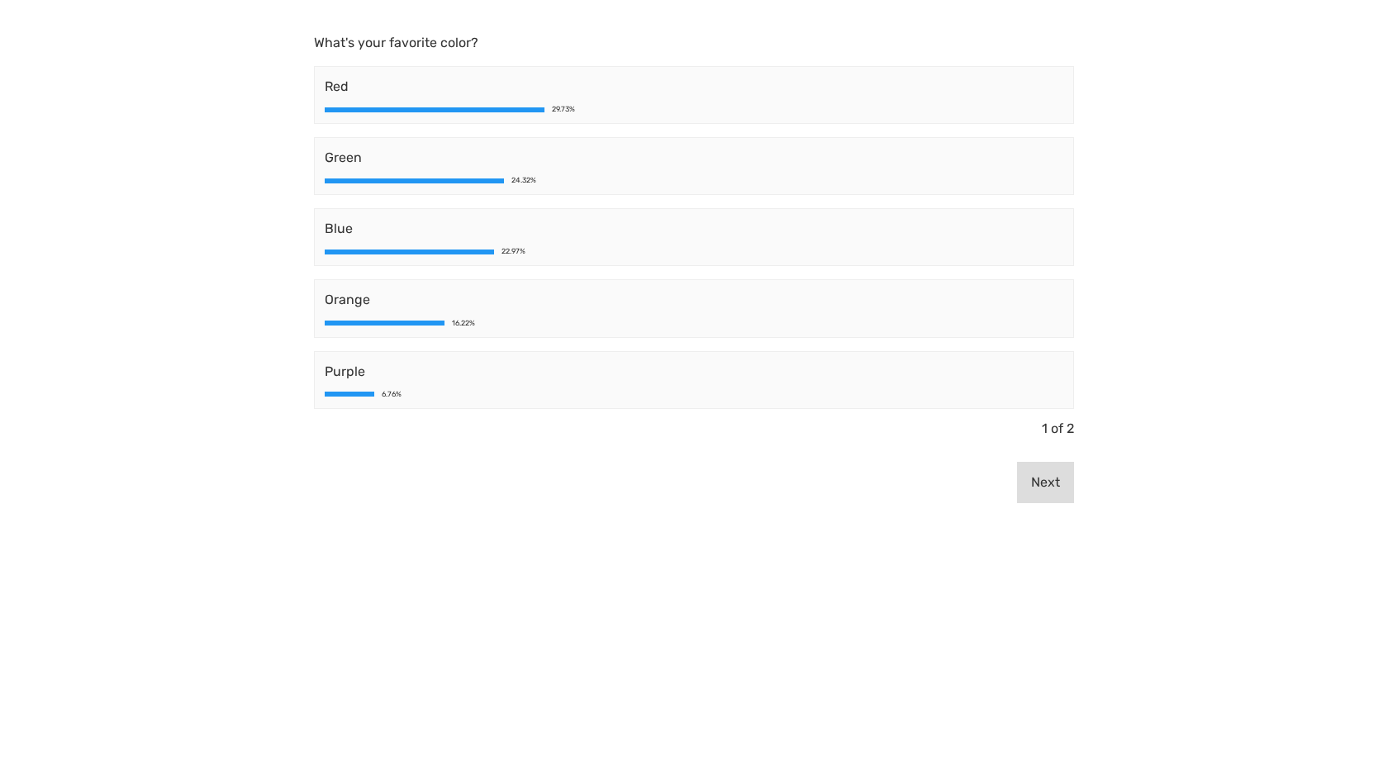
click at [1043, 478] on button "Next" at bounding box center [1045, 482] width 57 height 41
click at [1043, 478] on button "Previous" at bounding box center [1033, 482] width 82 height 41
click at [776, 154] on span "Green" at bounding box center [694, 158] width 739 height 20
click at [401, 103] on div "Red 29.73%" at bounding box center [694, 95] width 760 height 58
click at [326, 73] on div "Red 29.73%" at bounding box center [694, 95] width 760 height 58
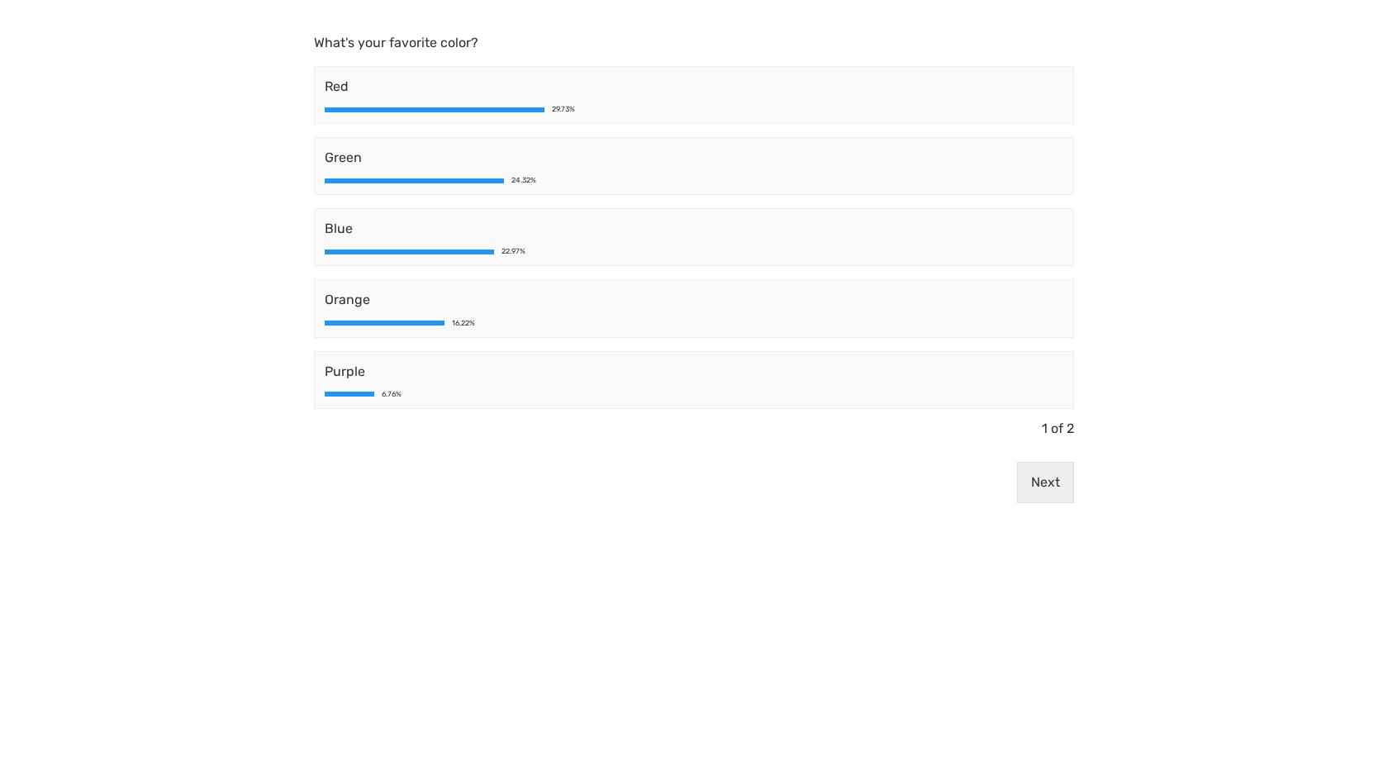
click at [343, 96] on span "Red" at bounding box center [694, 87] width 739 height 20
click at [351, 146] on div "Green 24.32%" at bounding box center [694, 166] width 760 height 58
click at [351, 183] on div "24.32%" at bounding box center [694, 180] width 739 height 7
click at [1030, 473] on button "Next" at bounding box center [1045, 482] width 57 height 41
click at [976, 383] on div "Peach 8.11%" at bounding box center [694, 380] width 760 height 58
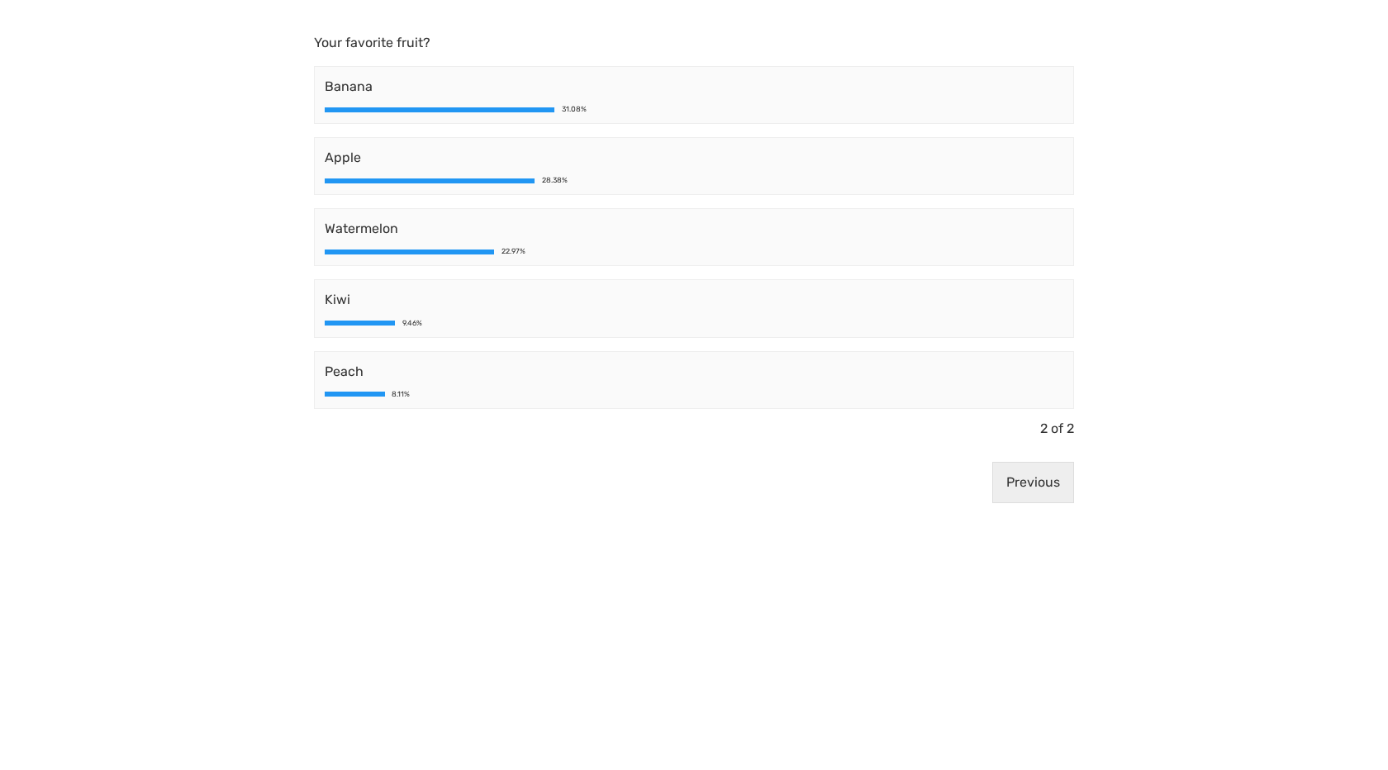
click at [976, 383] on div "Peach 8.11%" at bounding box center [694, 380] width 760 height 58
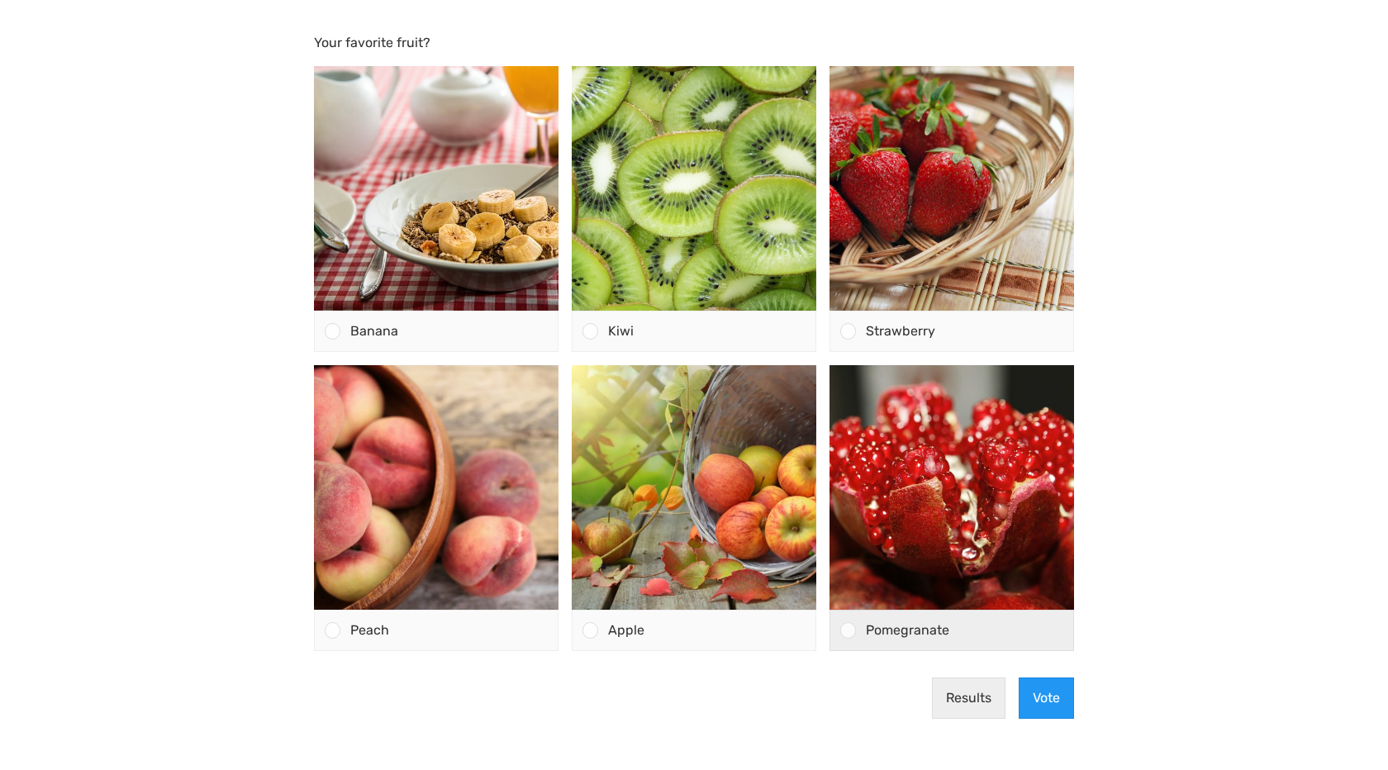
click at [918, 631] on span "Pomegranate" at bounding box center [907, 630] width 83 height 16
click at [849, 631] on input "Pomegranate" at bounding box center [849, 631] width 0 height 0
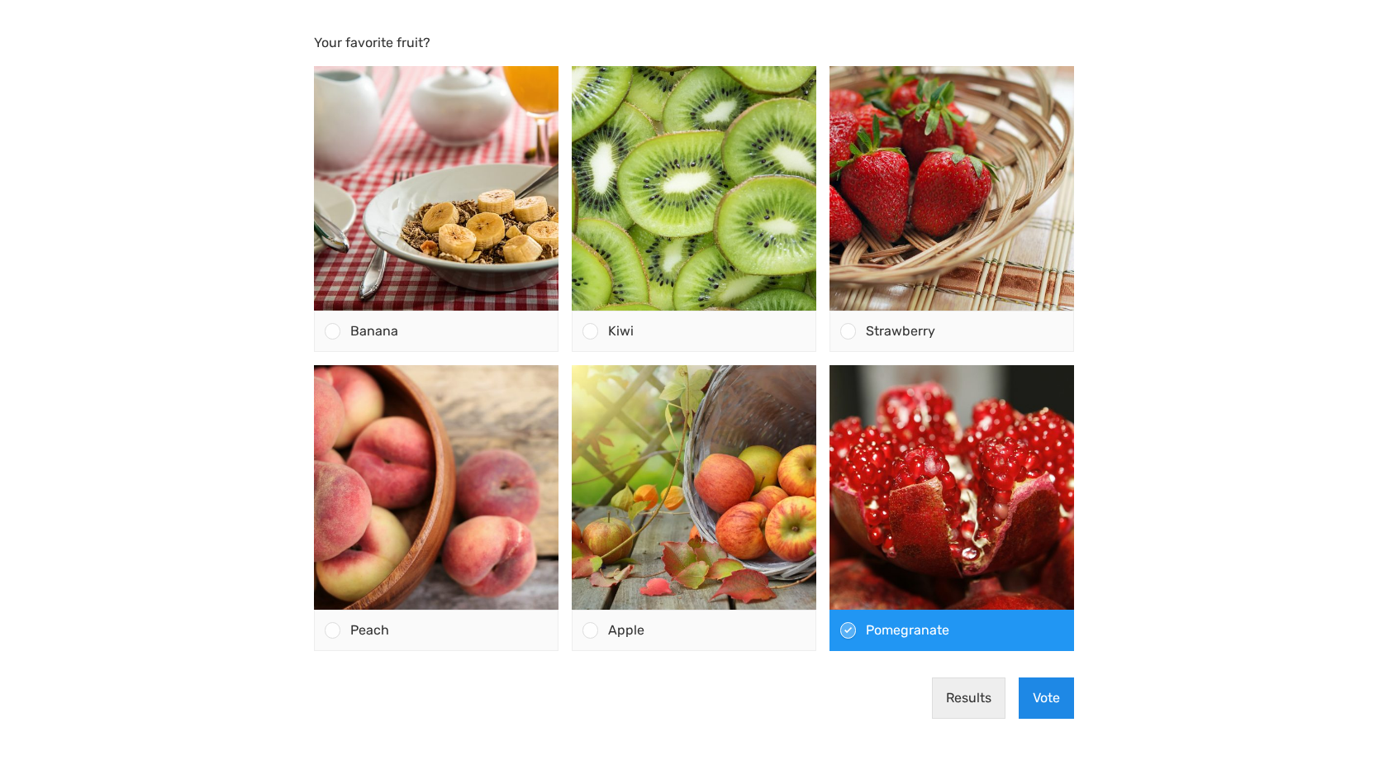
click at [1047, 696] on button "Vote" at bounding box center [1046, 698] width 55 height 41
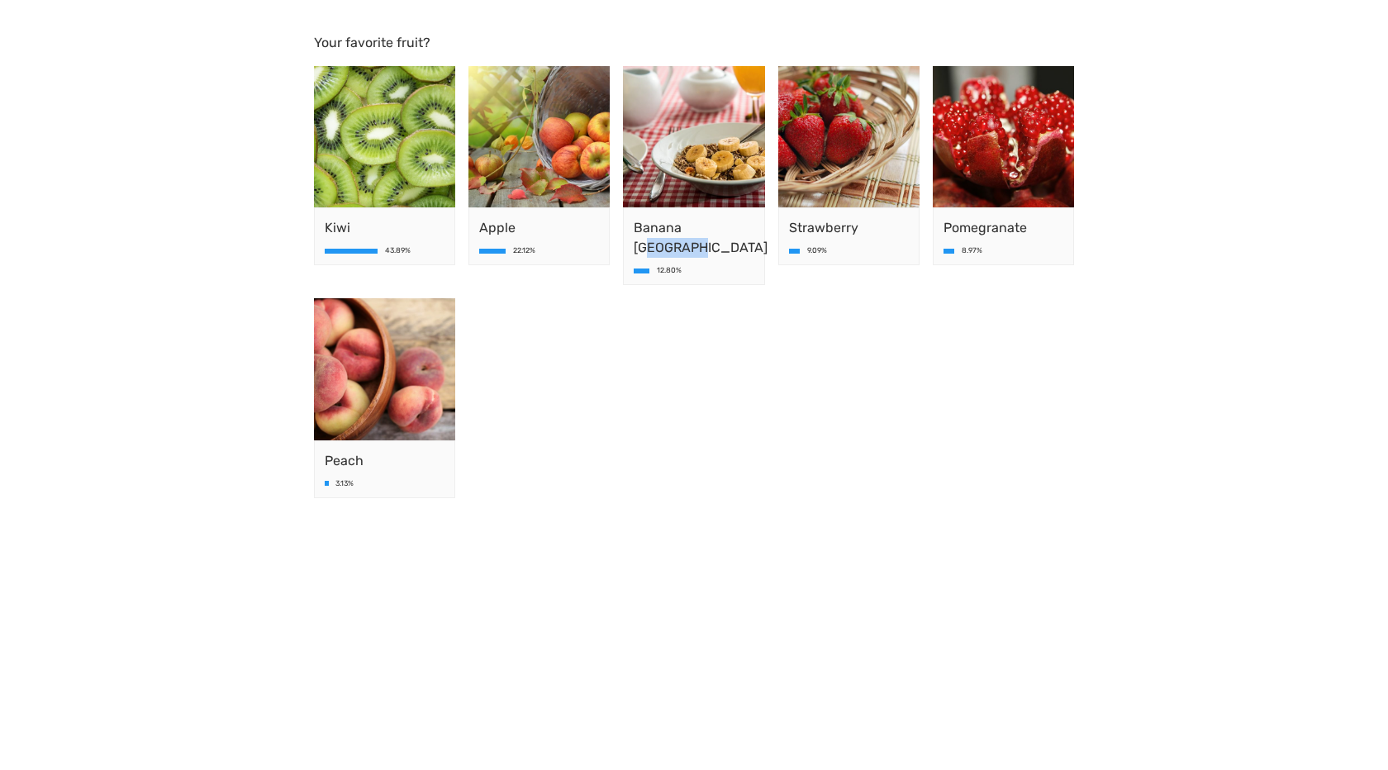
drag, startPoint x: 639, startPoint y: 252, endPoint x: 707, endPoint y: 252, distance: 68.6
click at [707, 252] on span "Banana budapest" at bounding box center [694, 238] width 120 height 40
drag, startPoint x: 635, startPoint y: 247, endPoint x: 735, endPoint y: 247, distance: 100.0
click at [725, 247] on span "Banana budapest" at bounding box center [694, 238] width 120 height 40
drag, startPoint x: 636, startPoint y: 249, endPoint x: 746, endPoint y: 249, distance: 109.9
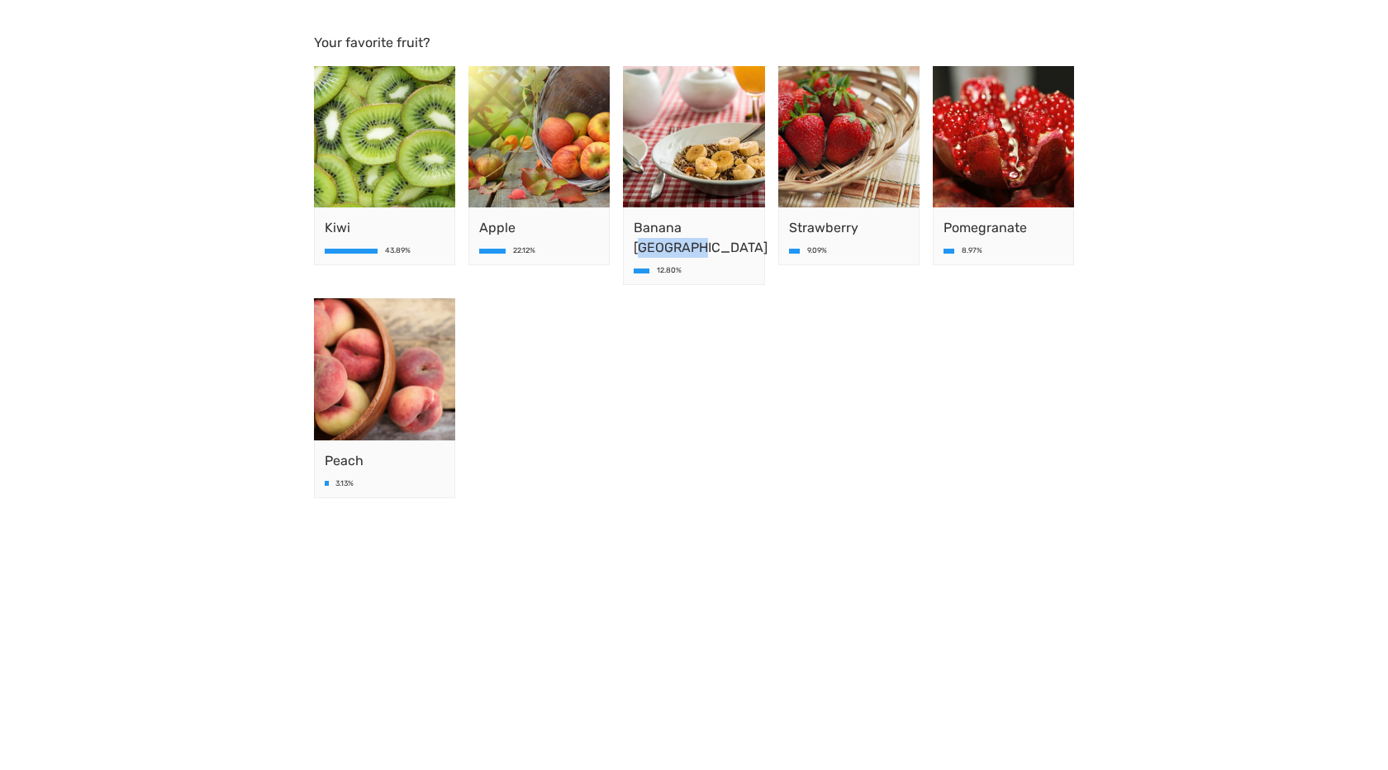
click at [746, 249] on span "Banana budapest" at bounding box center [694, 238] width 120 height 40
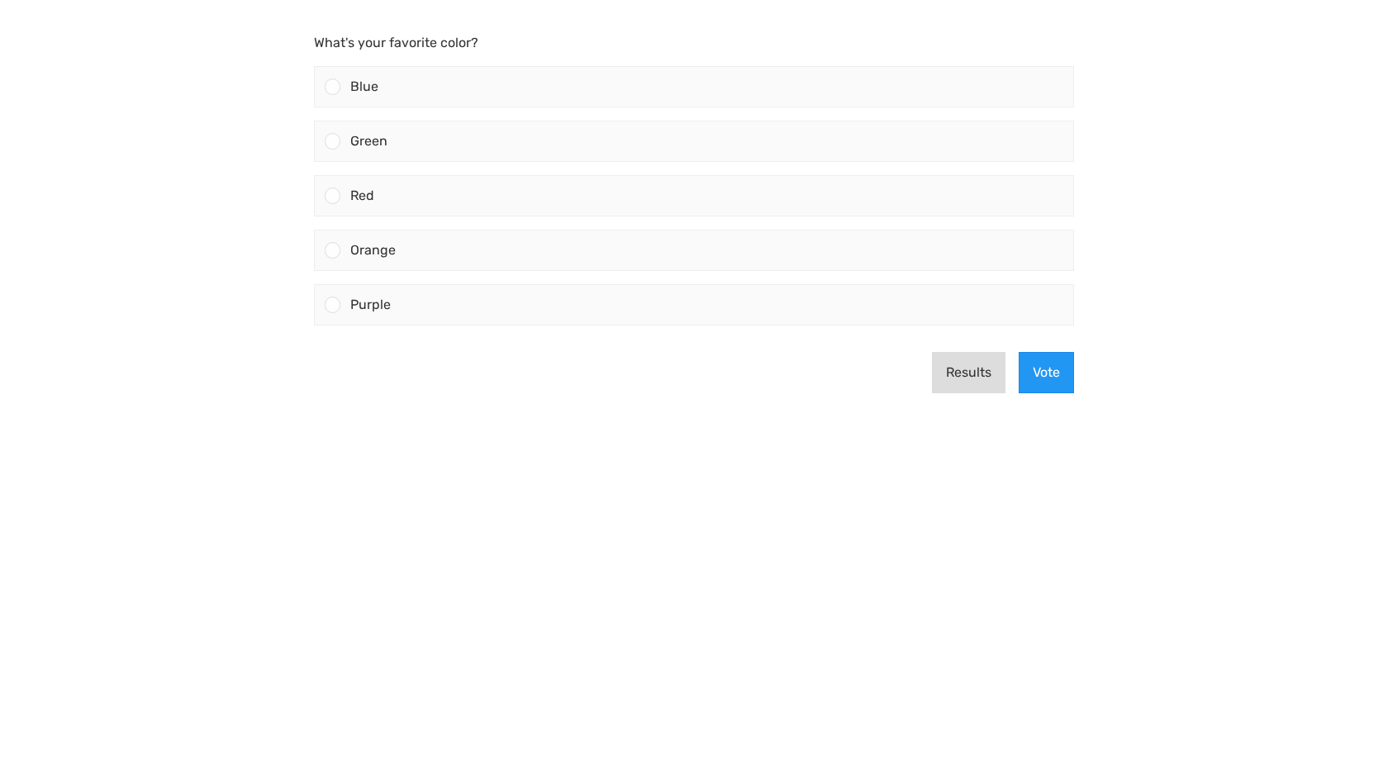
click at [995, 378] on button "Results" at bounding box center [969, 372] width 74 height 41
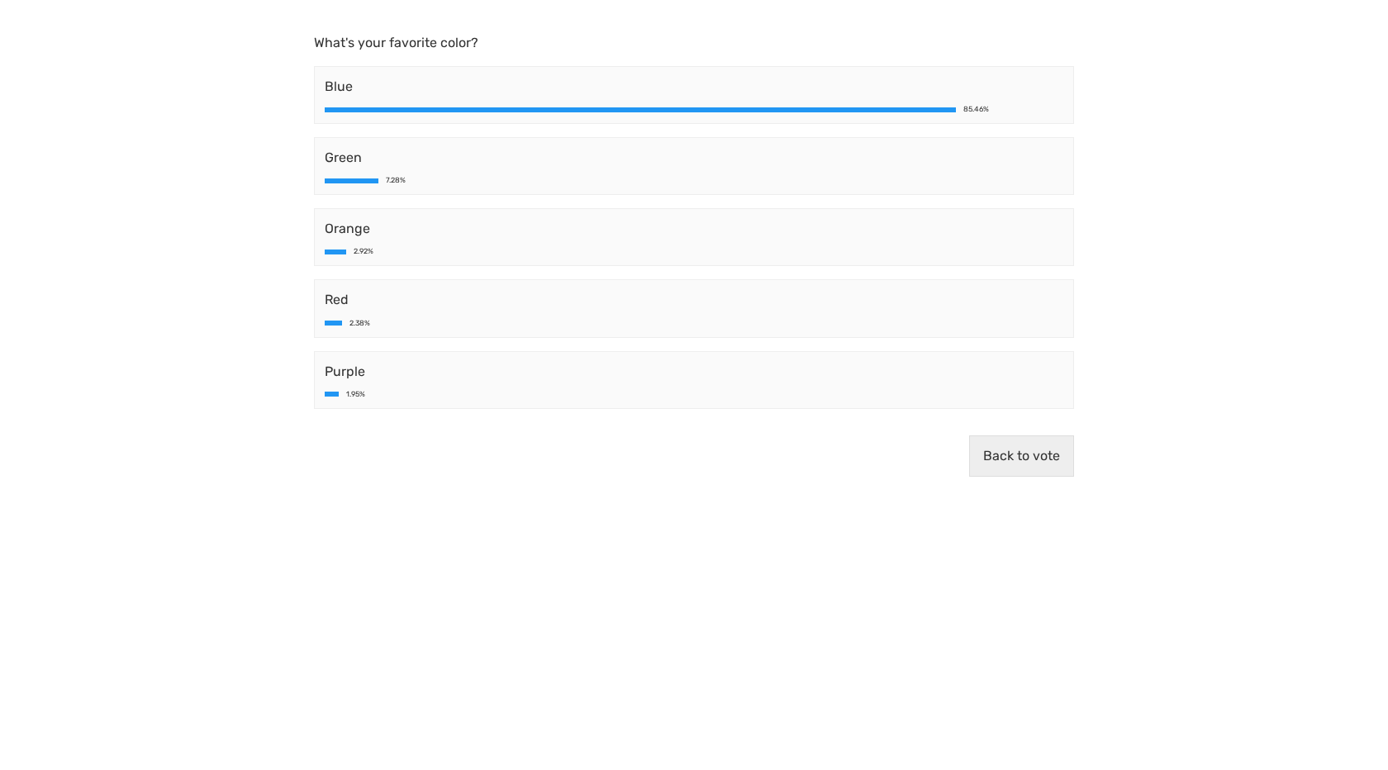
drag, startPoint x: 357, startPoint y: 112, endPoint x: 809, endPoint y: 135, distance: 452.6
click at [799, 134] on div "Blue 85.46% Green 7.28% Orange 2.92% Red 2.38% Purple 1.95%" at bounding box center [693, 237] width 773 height 356
click at [763, 278] on div "Red 2.38%" at bounding box center [693, 308] width 773 height 71
click at [1045, 456] on button "Back to vote" at bounding box center [1021, 455] width 105 height 41
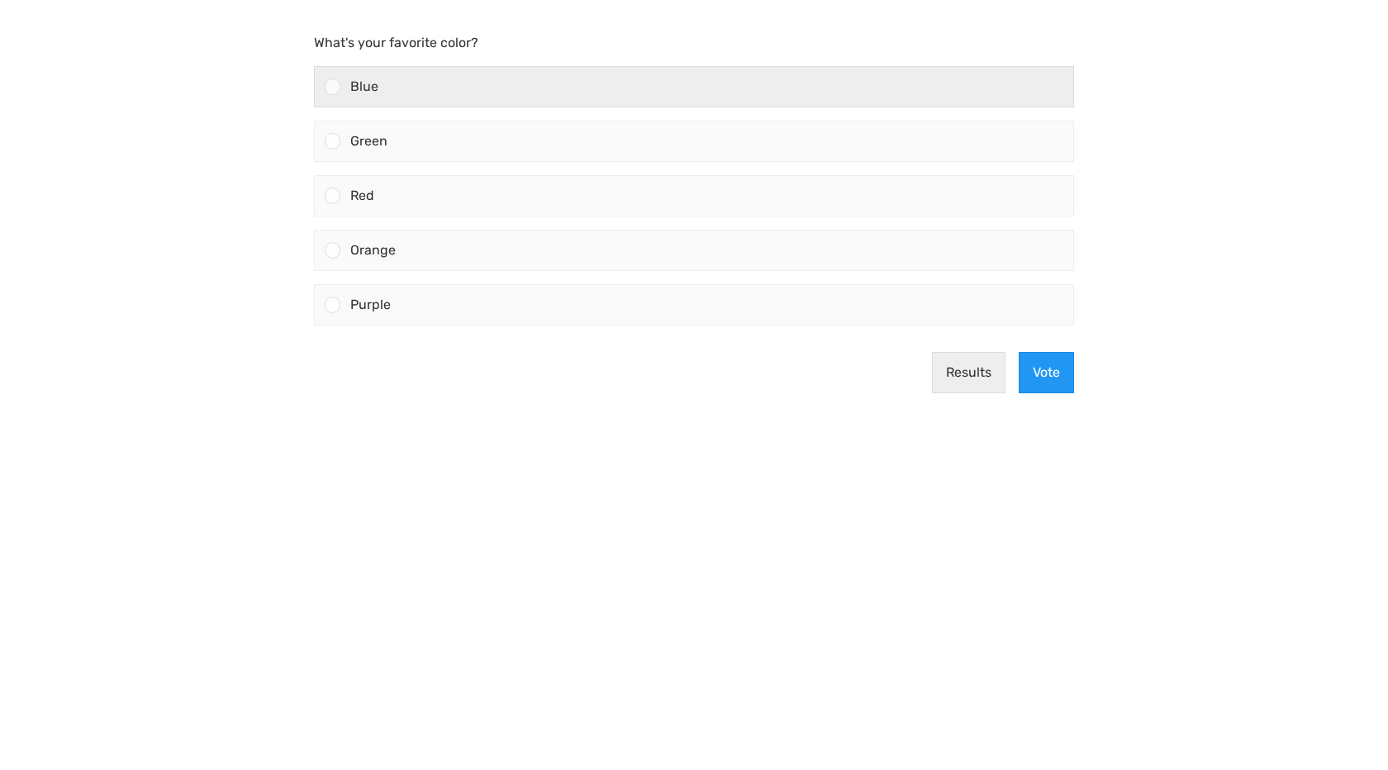
click at [337, 83] on div at bounding box center [333, 87] width 16 height 16
click at [333, 87] on input "Blue" at bounding box center [333, 87] width 0 height 0
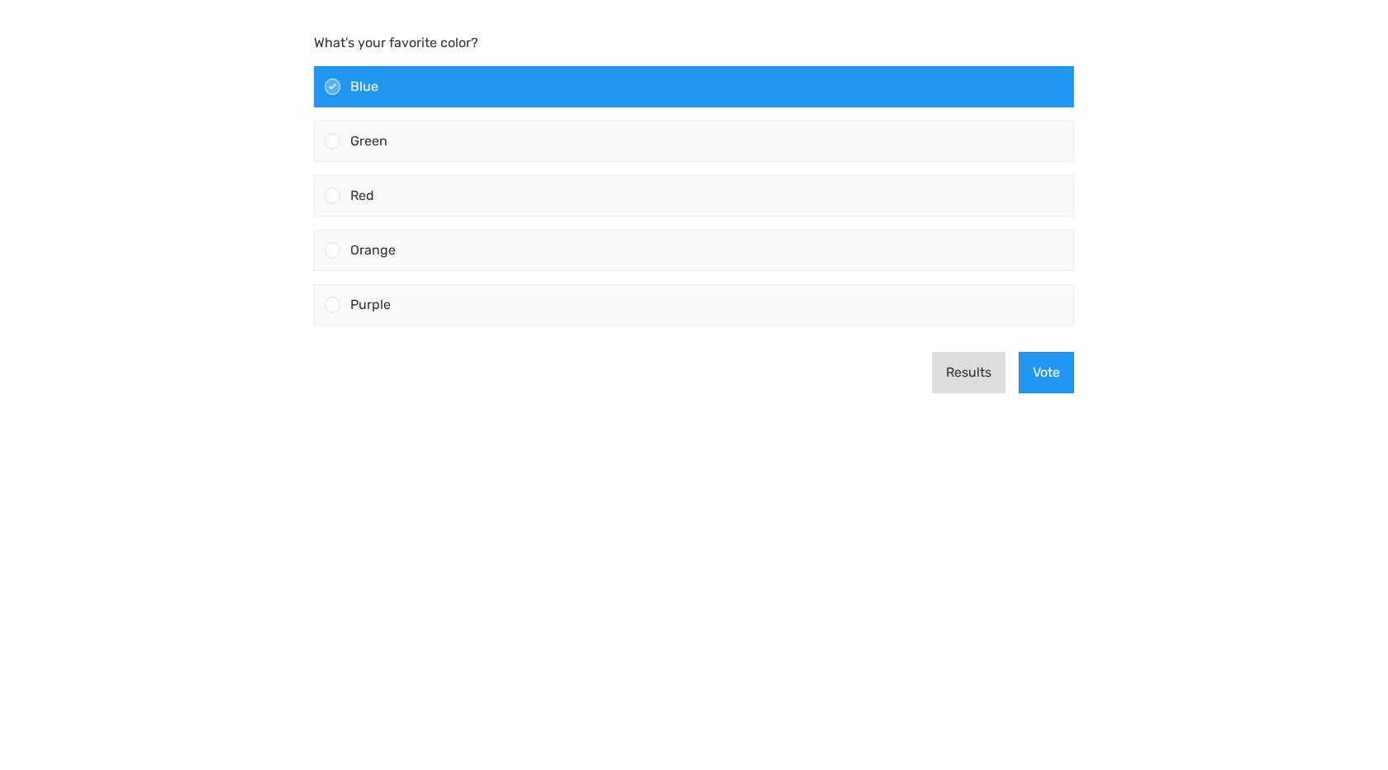
click at [946, 378] on button "Results" at bounding box center [969, 372] width 74 height 41
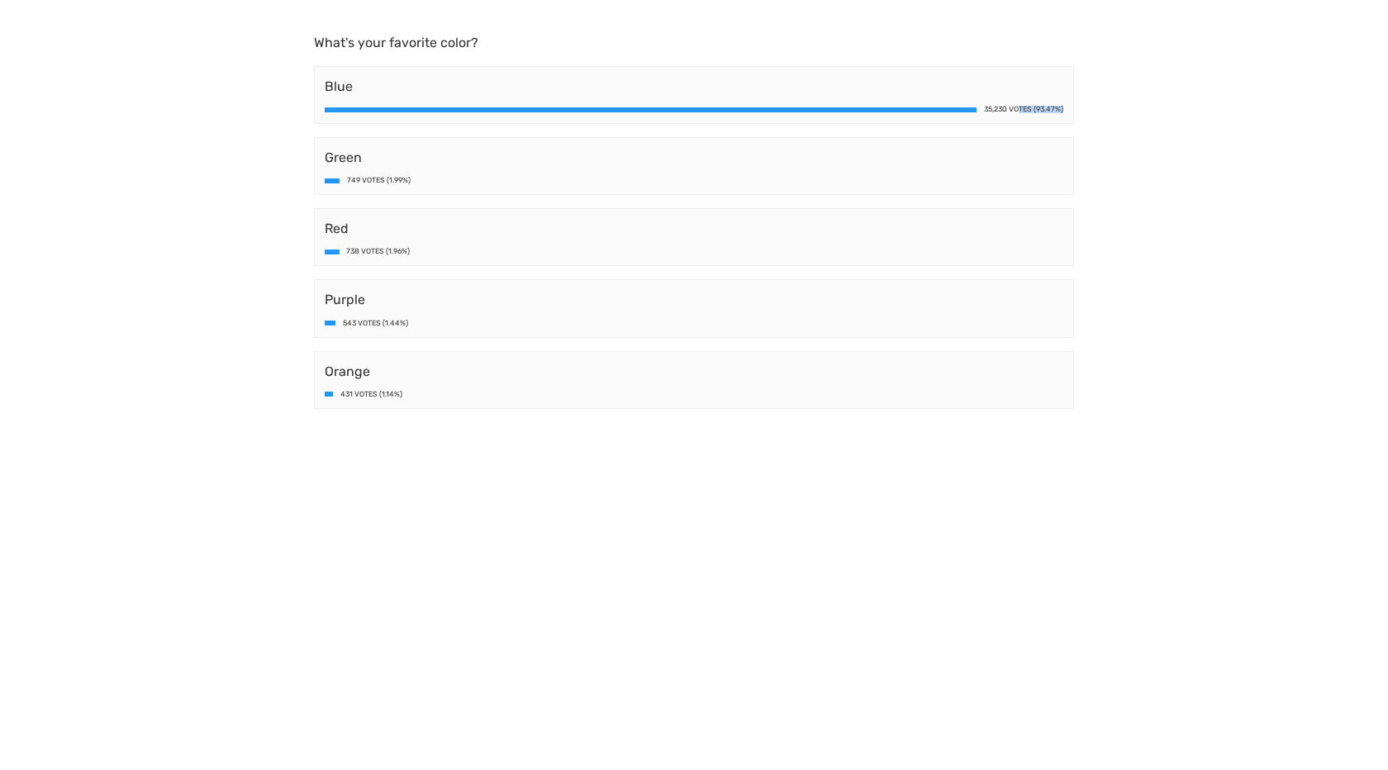
drag, startPoint x: 1017, startPoint y: 109, endPoint x: 1109, endPoint y: 115, distance: 91.9
click at [1109, 115] on body "What's your favorite color? Blue 35,230 Votes (93.47%) Green 749 Votes (1.99%) …" at bounding box center [694, 385] width 1388 height 770
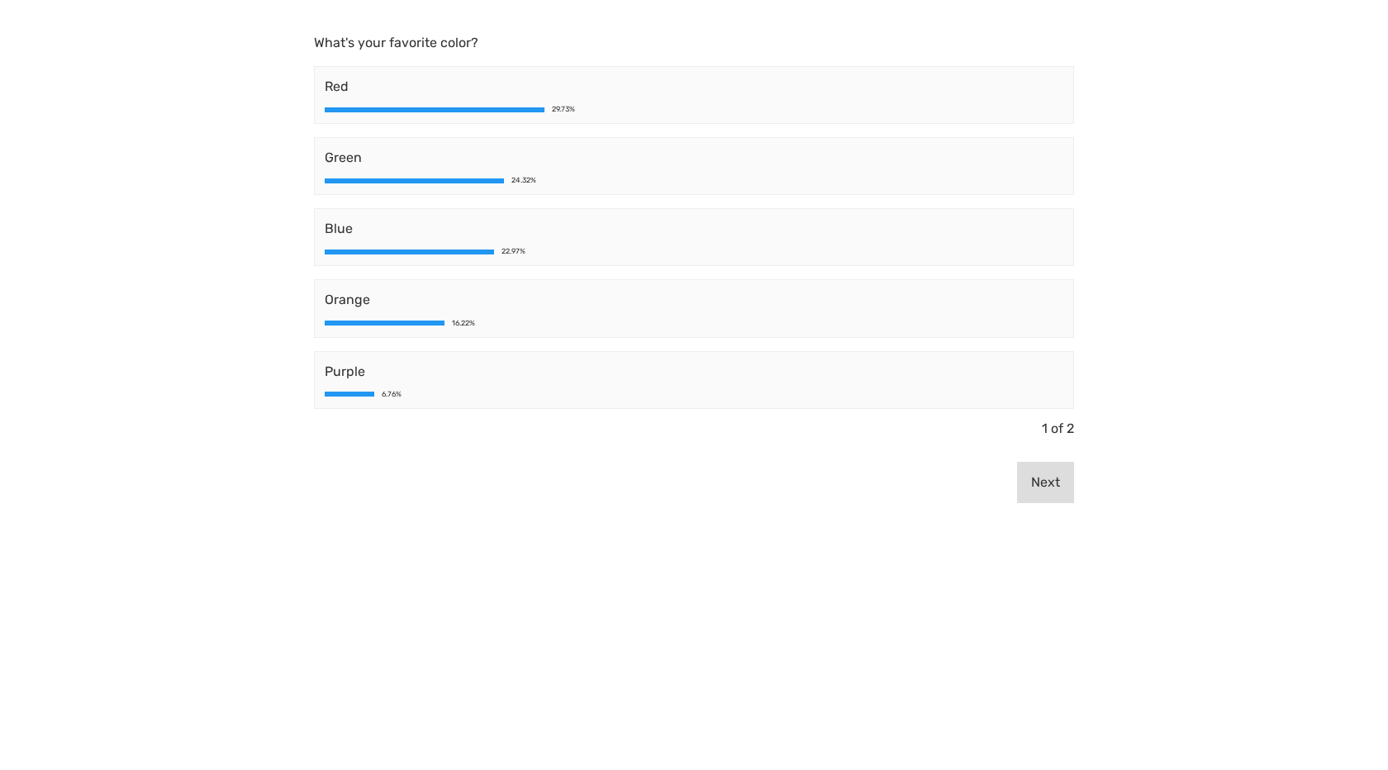
click at [1018, 467] on button "Next" at bounding box center [1045, 482] width 57 height 41
click at [1032, 487] on button "Previous" at bounding box center [1033, 482] width 82 height 41
click at [571, 97] on div "Red 29.73%" at bounding box center [694, 95] width 760 height 58
click at [1059, 79] on span "Red" at bounding box center [694, 87] width 739 height 20
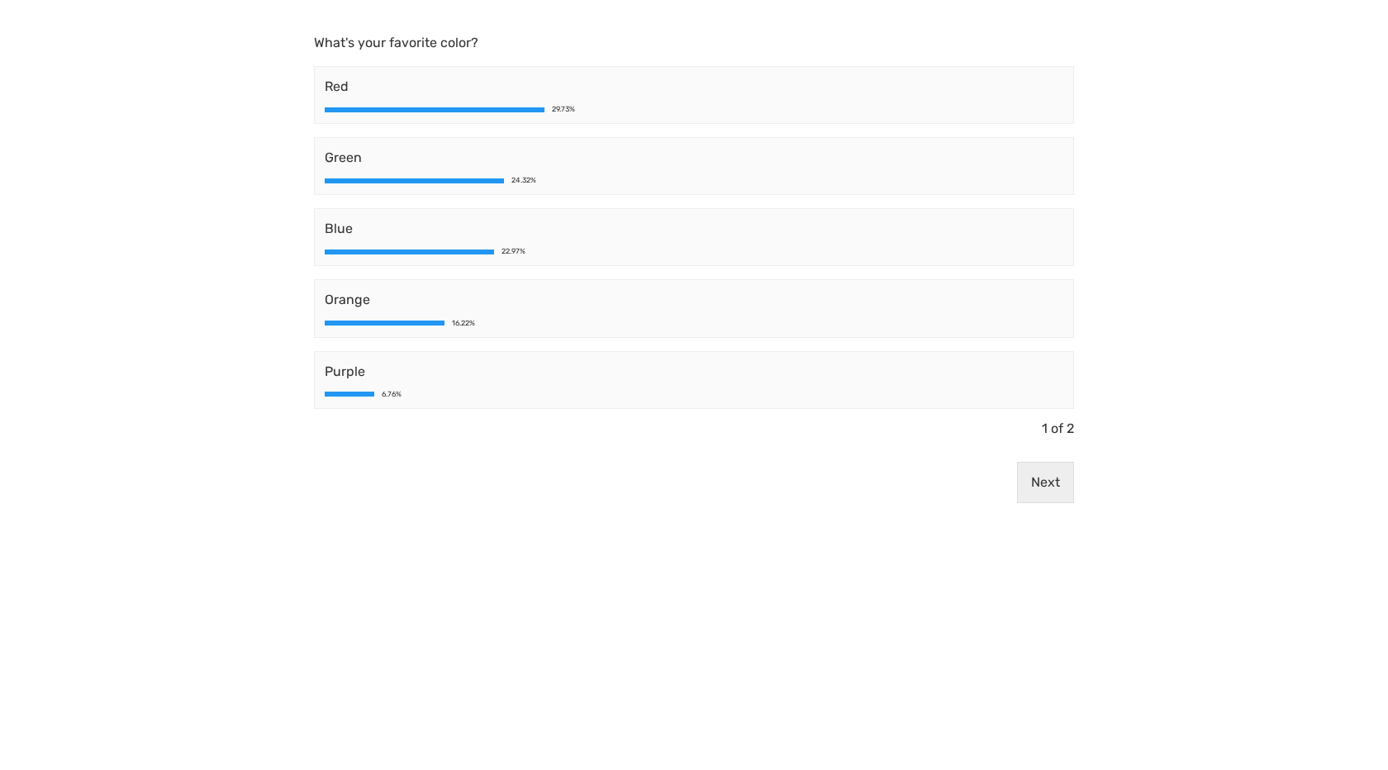
click at [1023, 102] on div "Red 29.73%" at bounding box center [694, 95] width 760 height 58
click at [1036, 473] on button "Next" at bounding box center [1045, 482] width 57 height 41
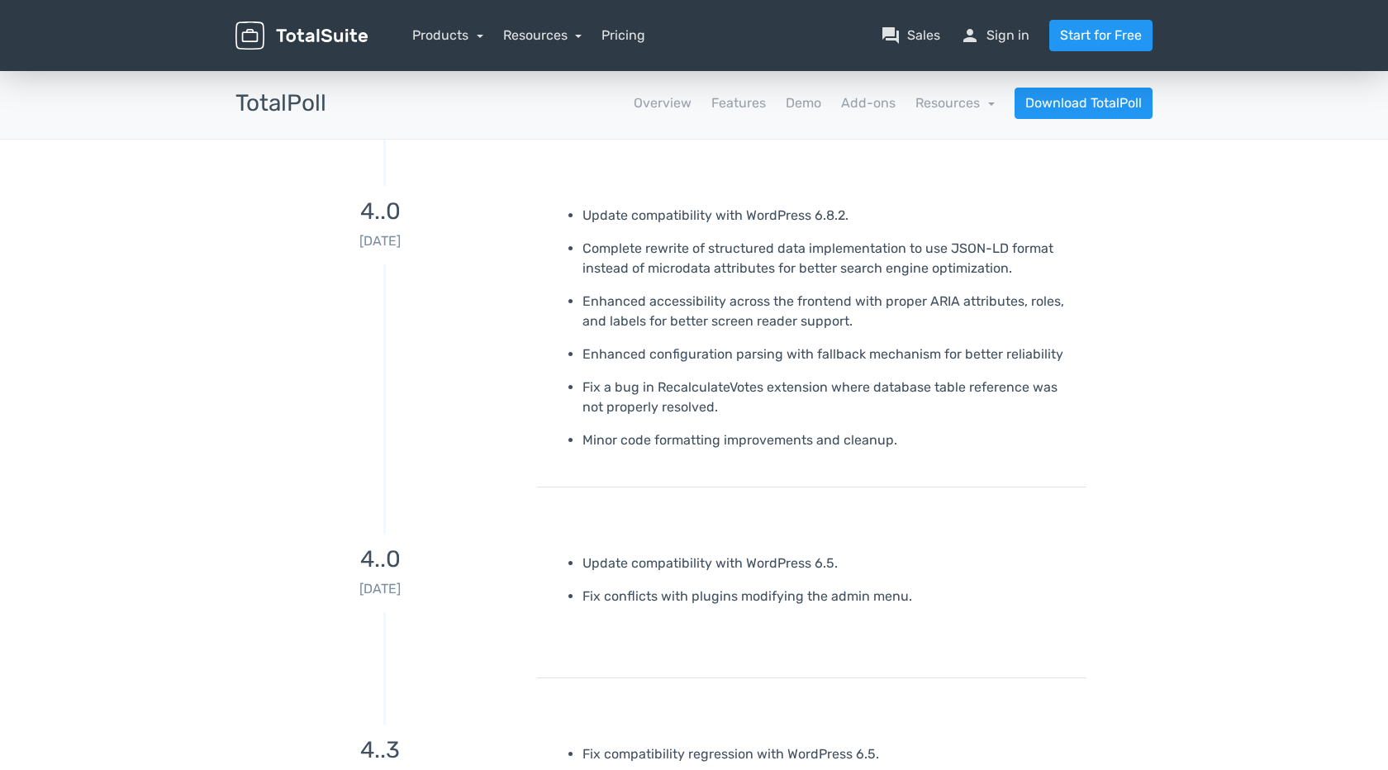
drag, startPoint x: 342, startPoint y: 243, endPoint x: 522, endPoint y: 254, distance: 180.5
click at [522, 254] on div "4..0 [DATE]" at bounding box center [380, 225] width 289 height 79
click at [345, 591] on p "[DATE]" at bounding box center [380, 589] width 289 height 20
drag, startPoint x: 345, startPoint y: 591, endPoint x: 429, endPoint y: 591, distance: 83.5
click at [429, 591] on p "[DATE]" at bounding box center [380, 589] width 289 height 20
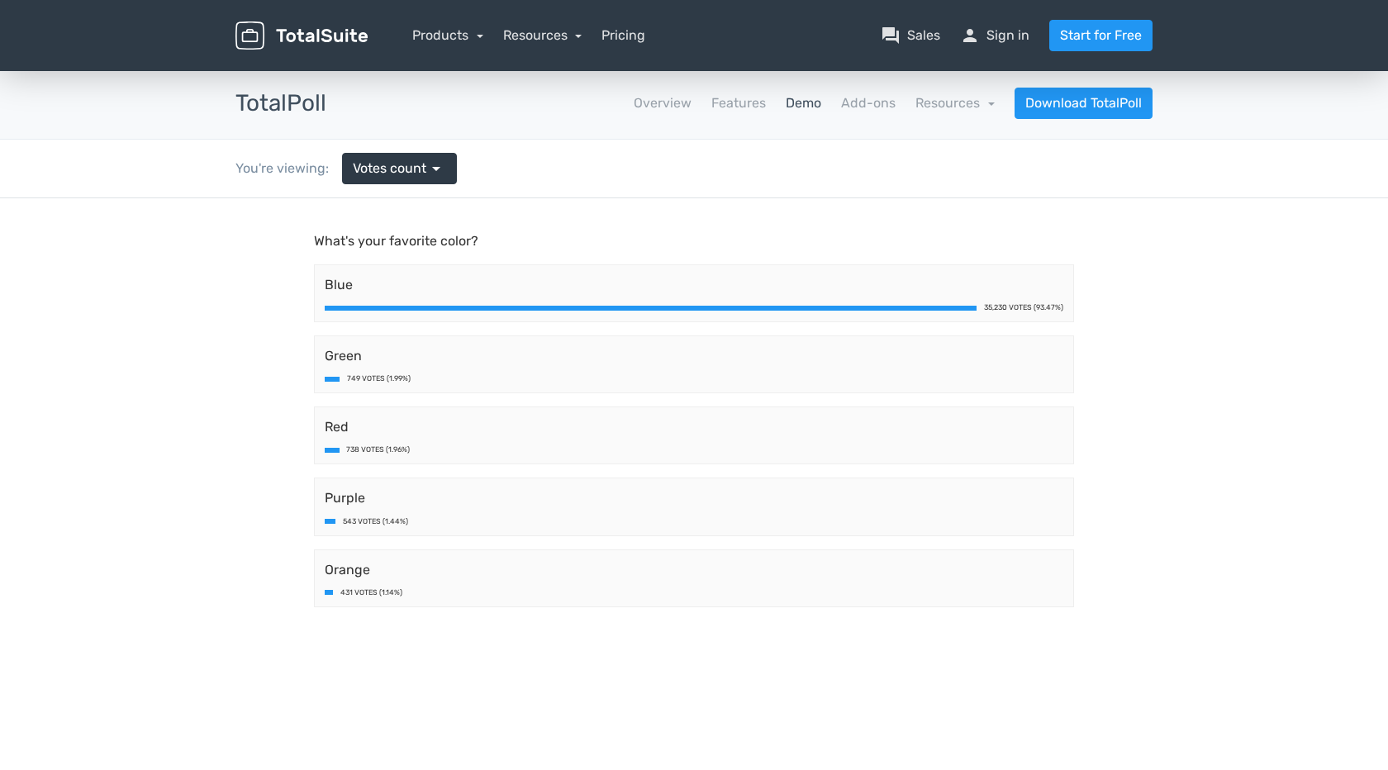
click at [358, 307] on div at bounding box center [651, 308] width 652 height 5
click at [928, 99] on link "Resources" at bounding box center [955, 103] width 79 height 16
click at [920, 155] on link "school Documentation" at bounding box center [917, 148] width 155 height 47
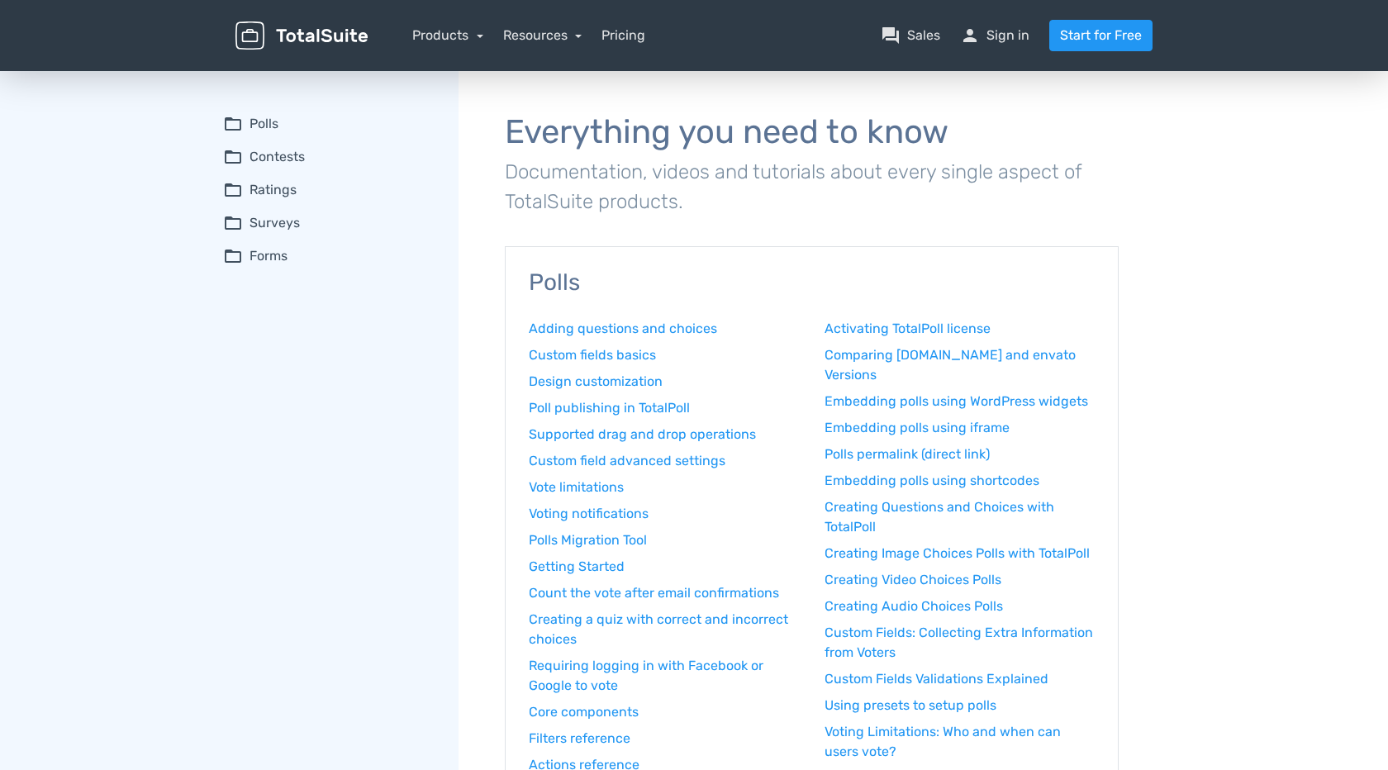
click at [284, 254] on summary "folder_open Forms" at bounding box center [329, 256] width 212 height 20
click at [274, 123] on summary "folder_open Polls" at bounding box center [329, 124] width 212 height 20
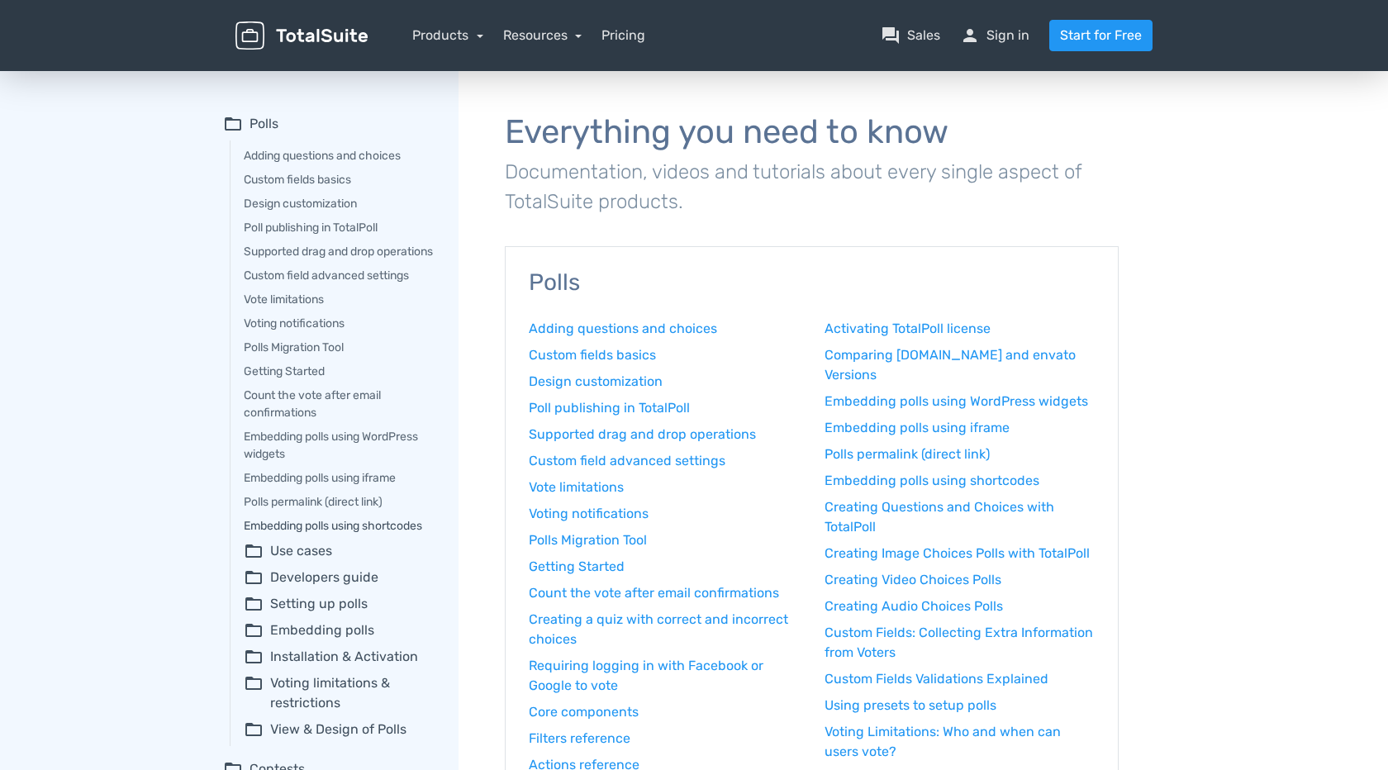
click at [374, 535] on link "Embedding polls using shortcodes" at bounding box center [340, 525] width 192 height 17
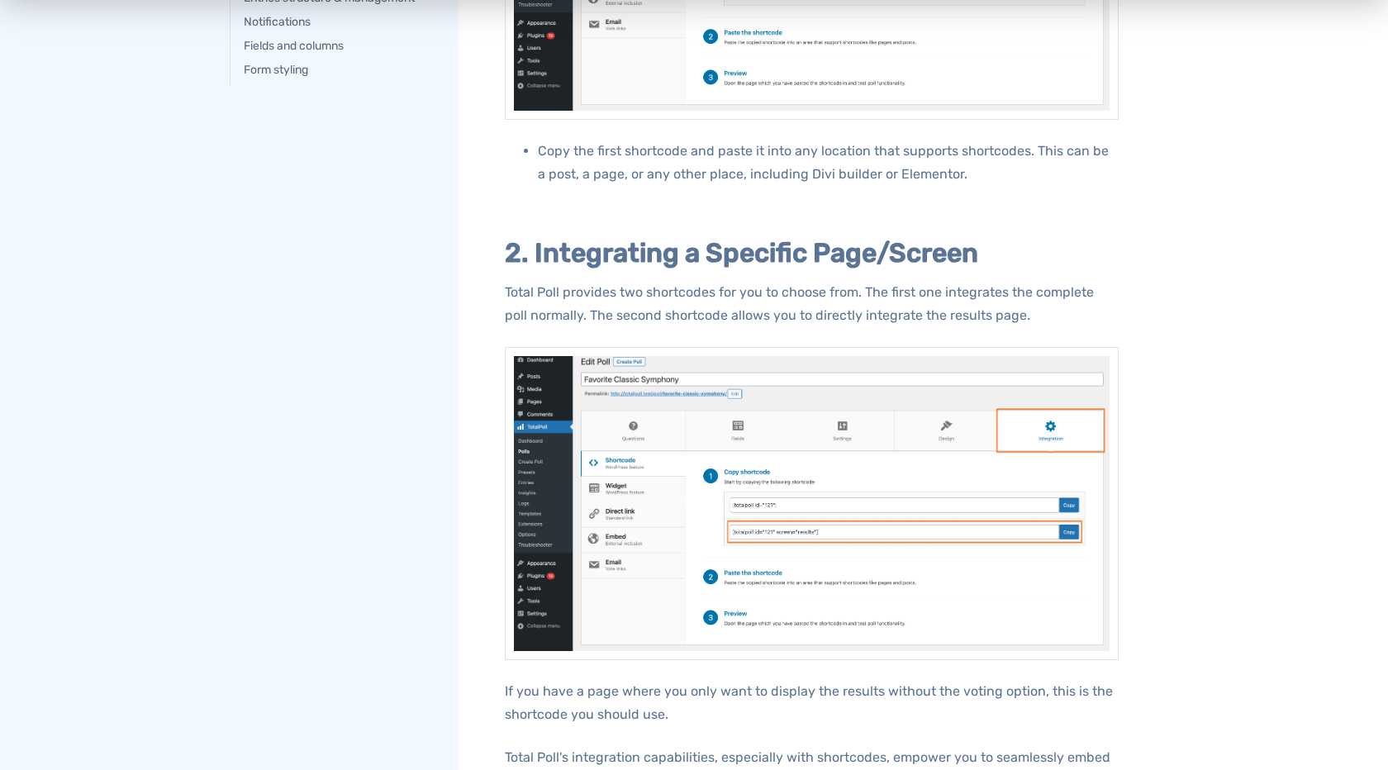
scroll to position [831, 0]
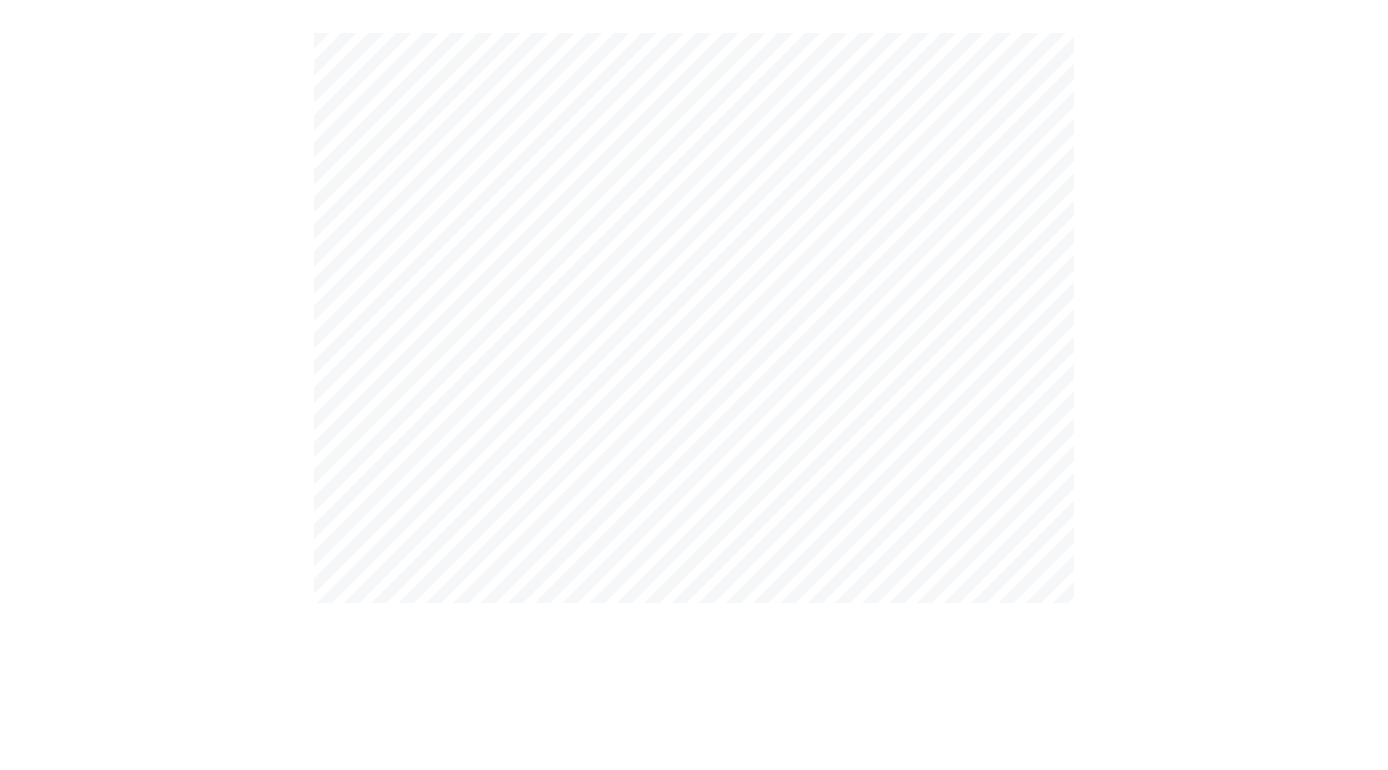
scroll to position [770, 1388]
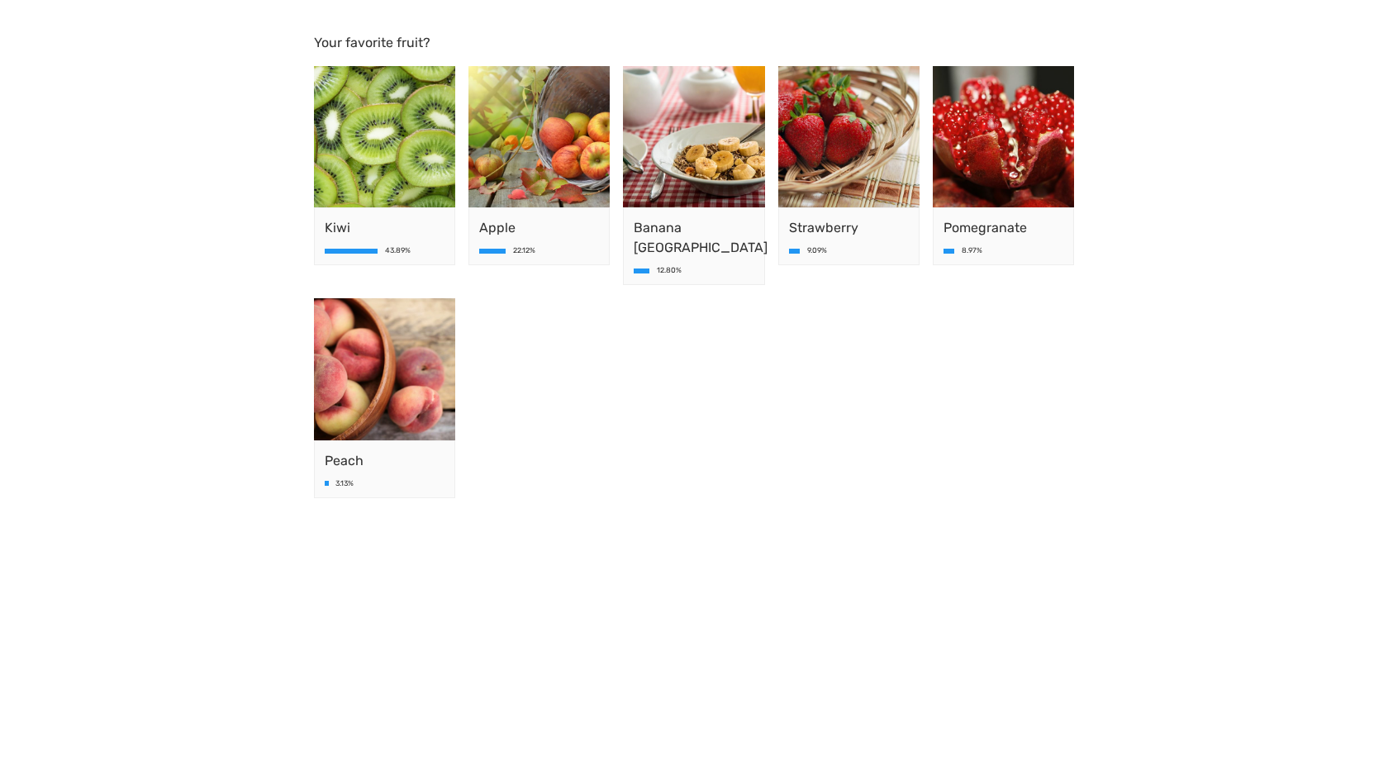
click at [667, 270] on div "12.80%" at bounding box center [669, 270] width 25 height 7
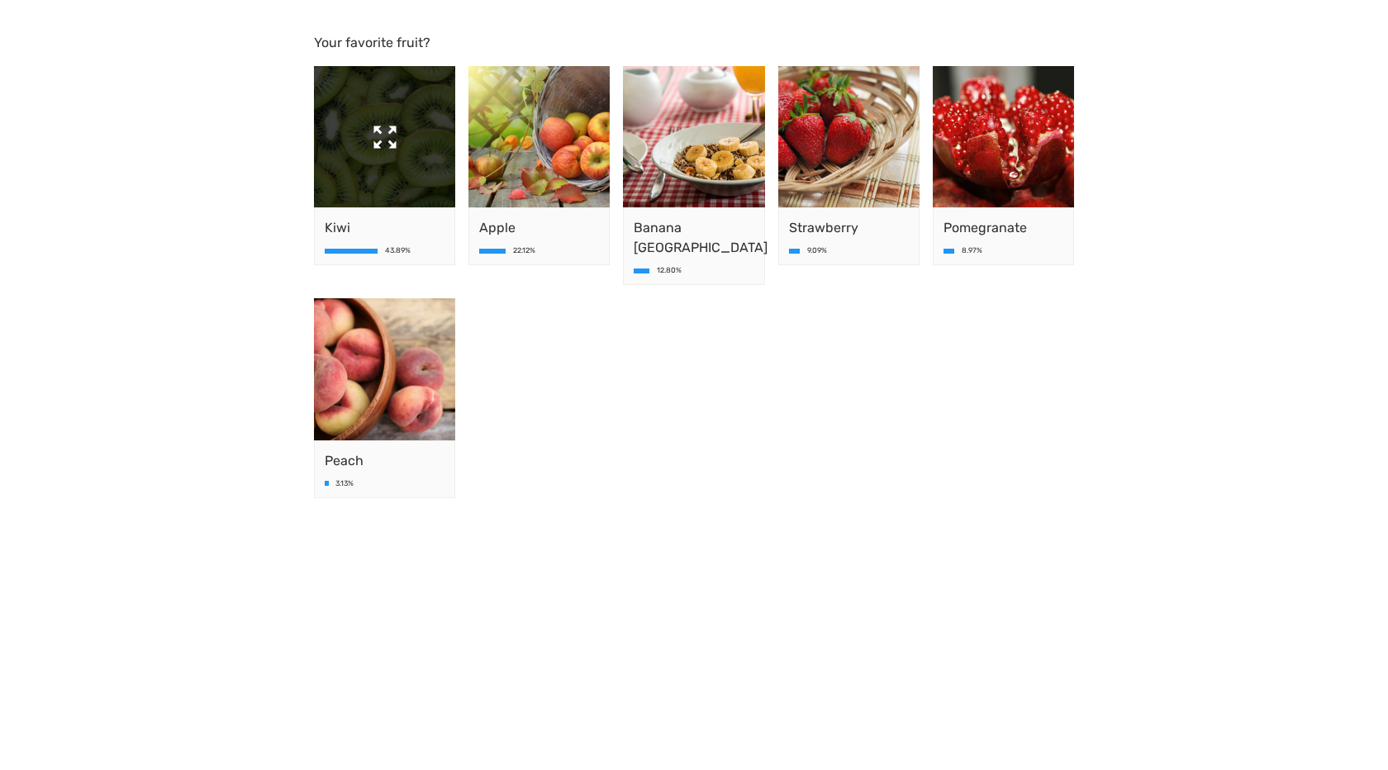
click at [407, 114] on img at bounding box center [384, 136] width 141 height 141
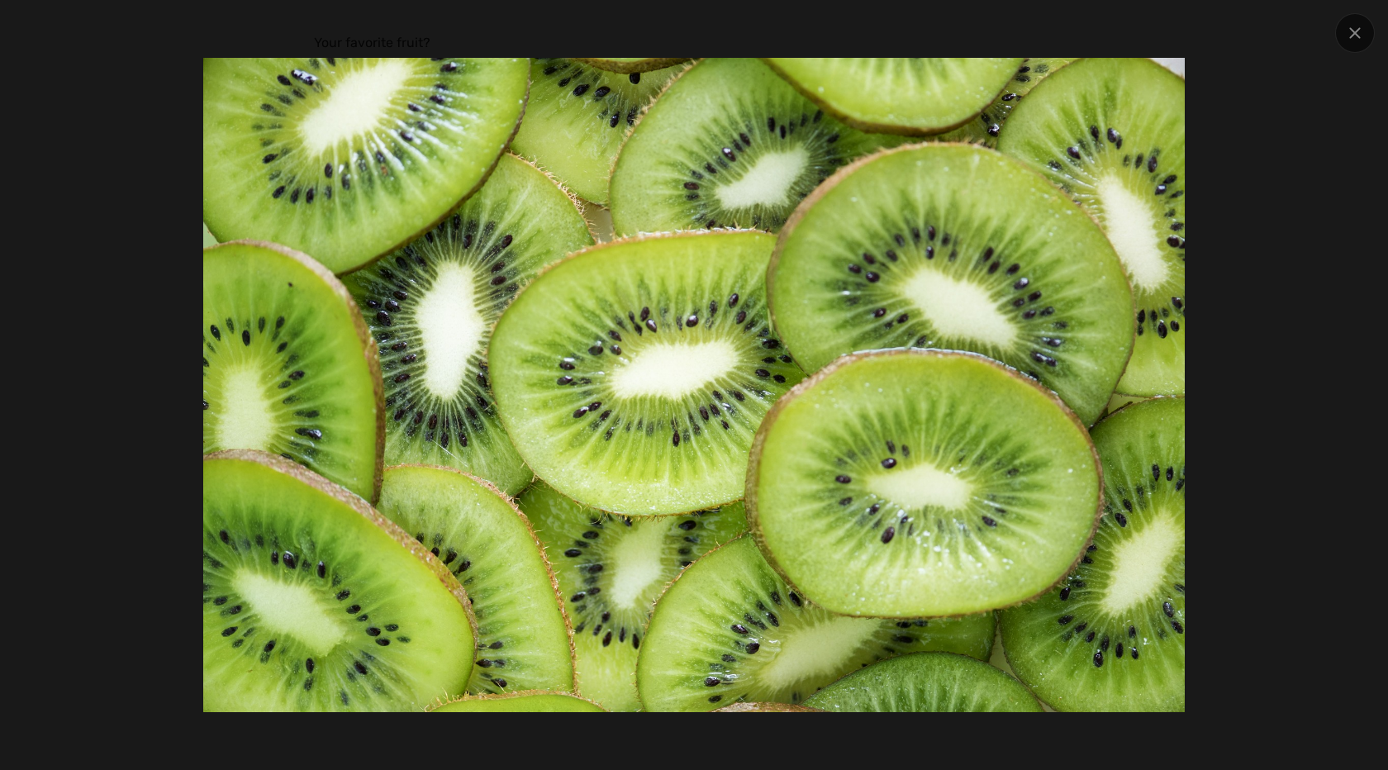
click at [239, 219] on img at bounding box center [694, 385] width 982 height 654
click at [1367, 39] on div at bounding box center [1355, 33] width 40 height 40
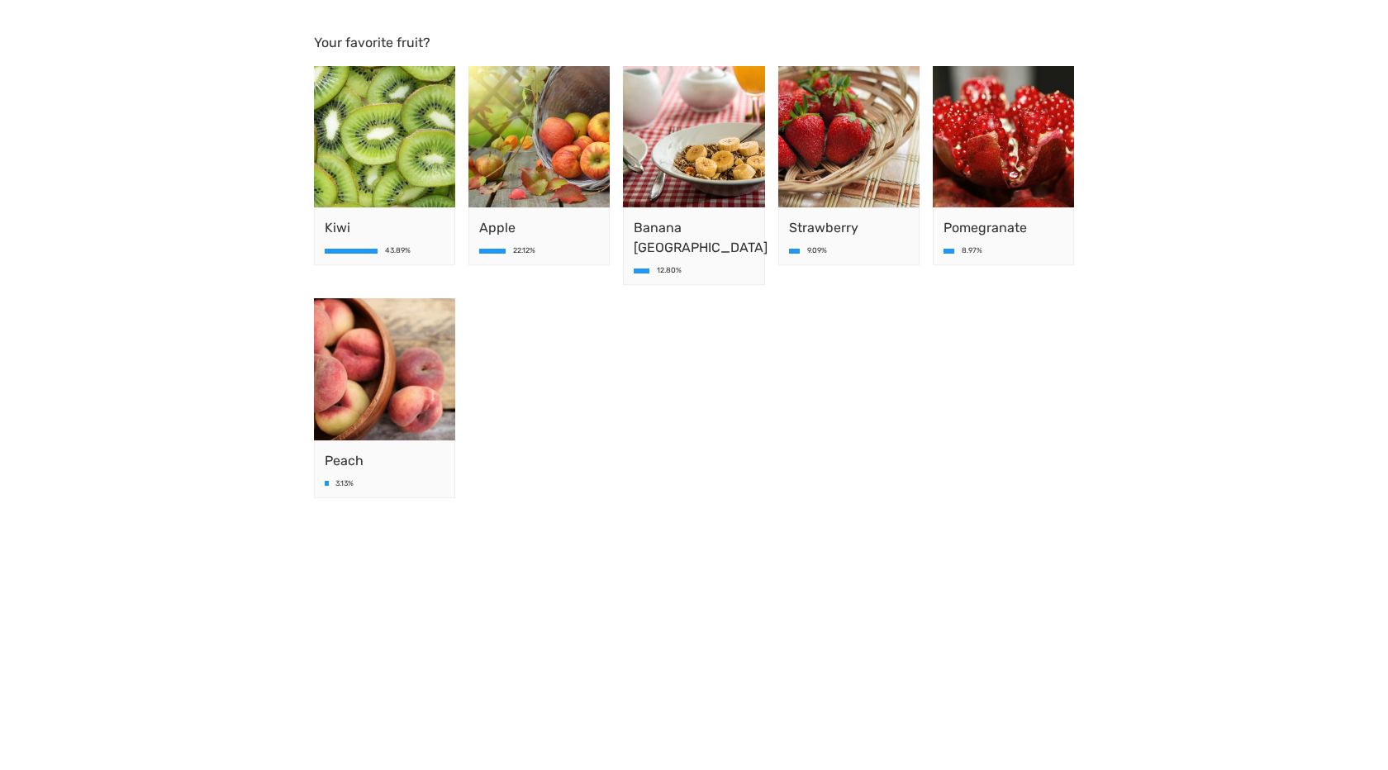
click at [1007, 249] on div "8.97%" at bounding box center [1004, 250] width 120 height 7
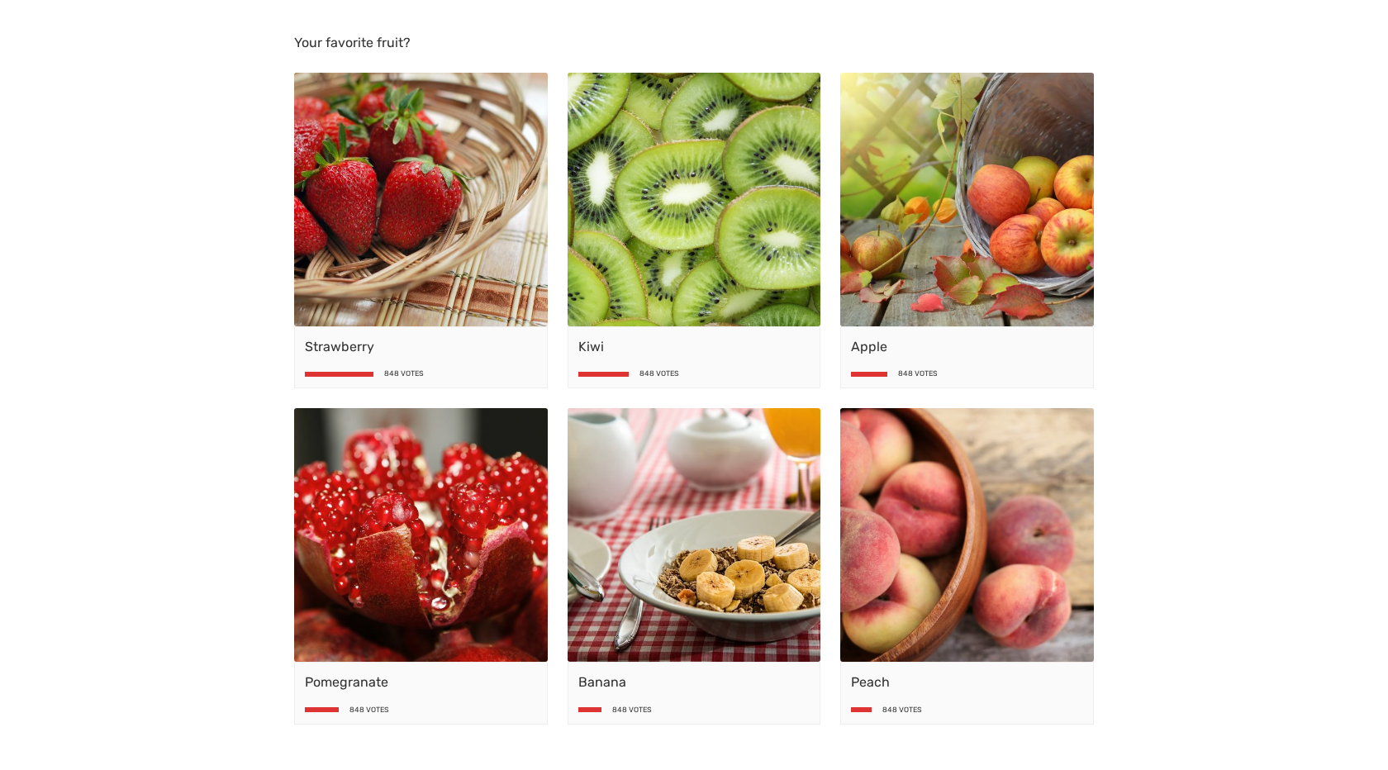
click at [451, 350] on span "Strawberry" at bounding box center [421, 347] width 232 height 20
click at [521, 359] on div "Strawberry 848 Votes" at bounding box center [421, 357] width 254 height 63
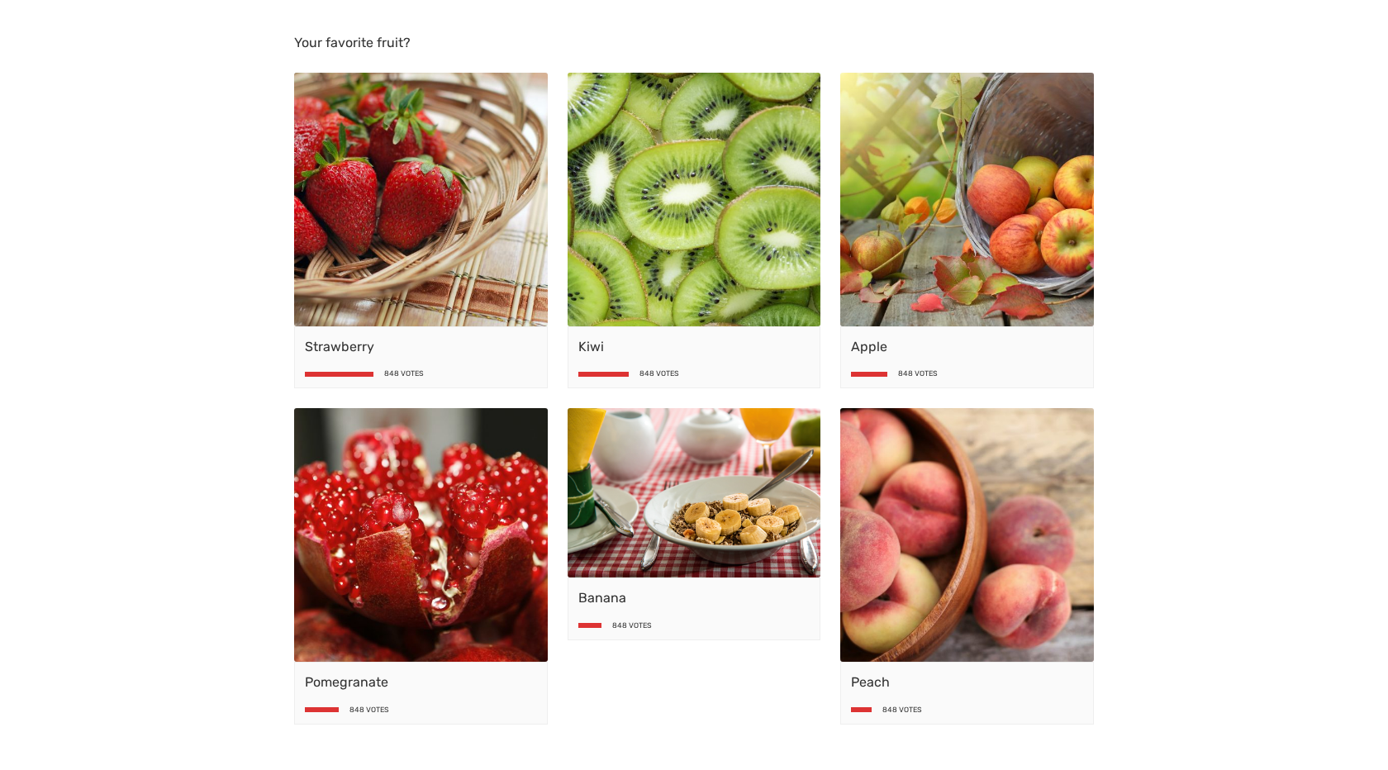
click at [731, 495] on img at bounding box center [695, 492] width 254 height 169
click at [652, 606] on span "Banana" at bounding box center [694, 598] width 232 height 20
click at [679, 607] on span "Banana" at bounding box center [694, 598] width 232 height 20
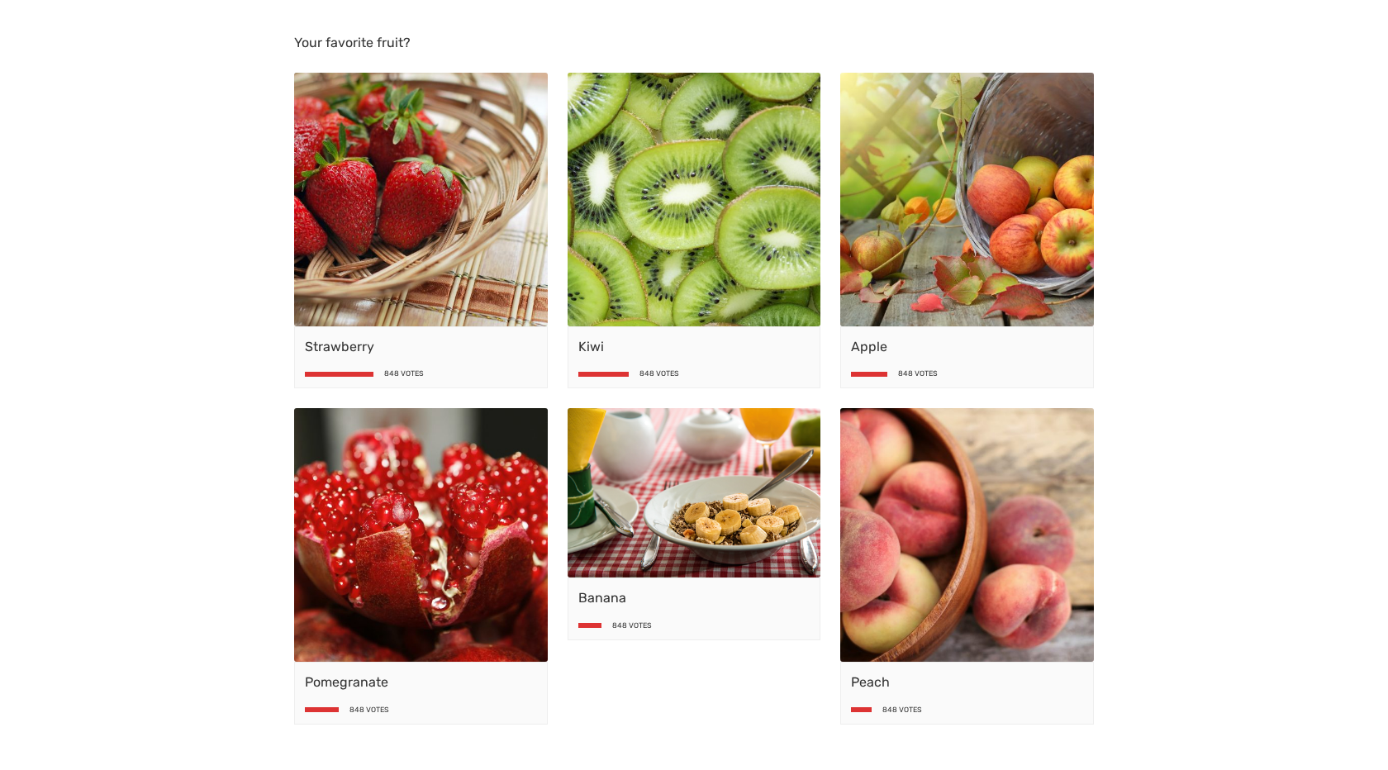
scroll to position [47, 0]
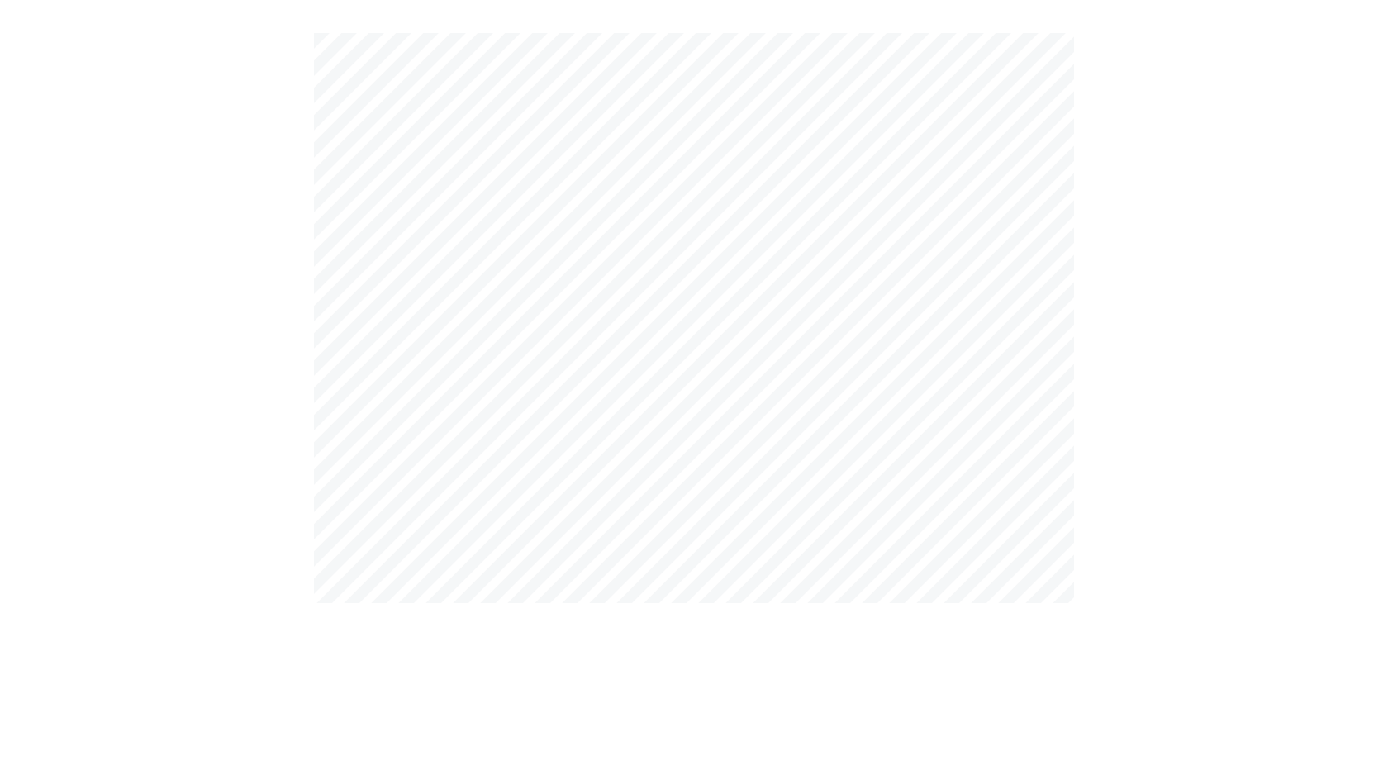
scroll to position [770, 1388]
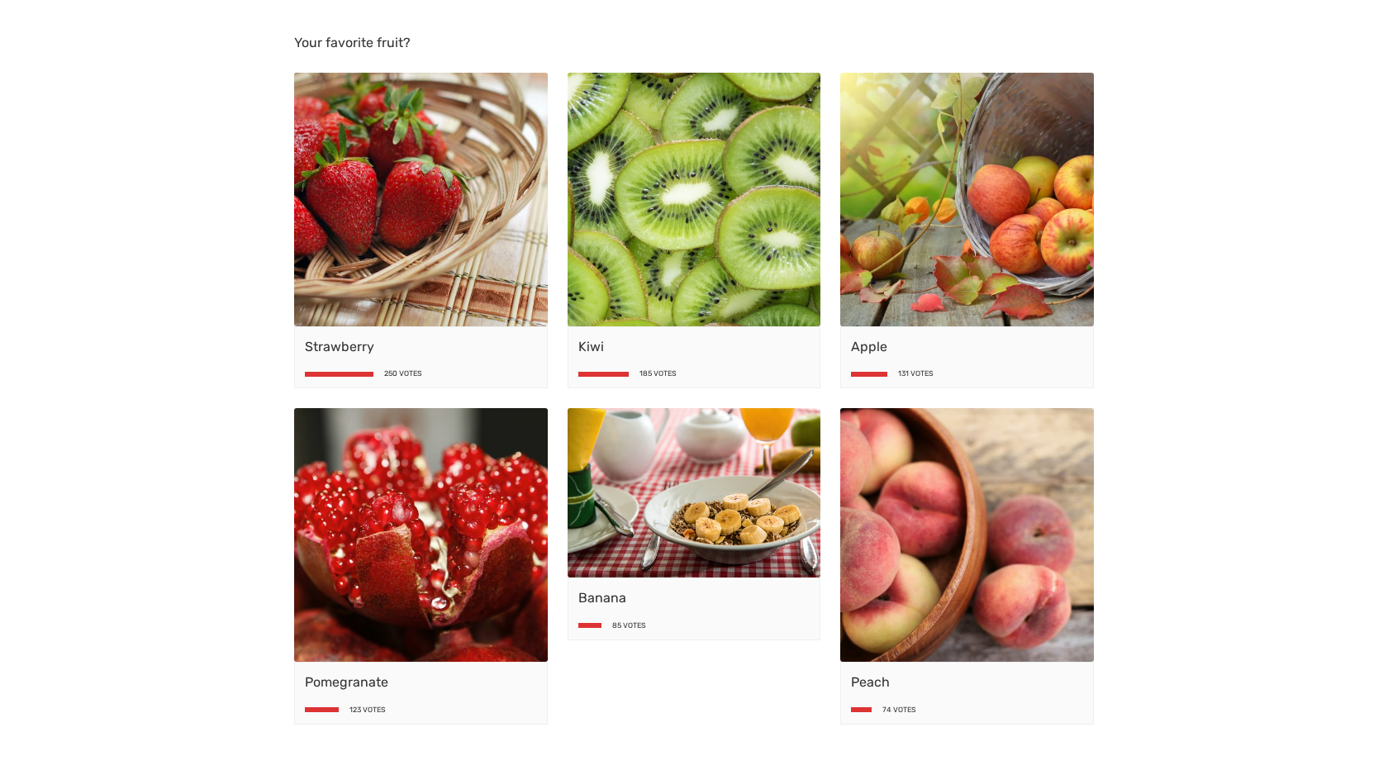
click at [478, 351] on span "Strawberry" at bounding box center [421, 347] width 232 height 20
click at [372, 369] on div "Strawberry 250 Votes" at bounding box center [421, 357] width 254 height 63
click at [482, 369] on div "Strawberry 250 Votes" at bounding box center [421, 357] width 254 height 63
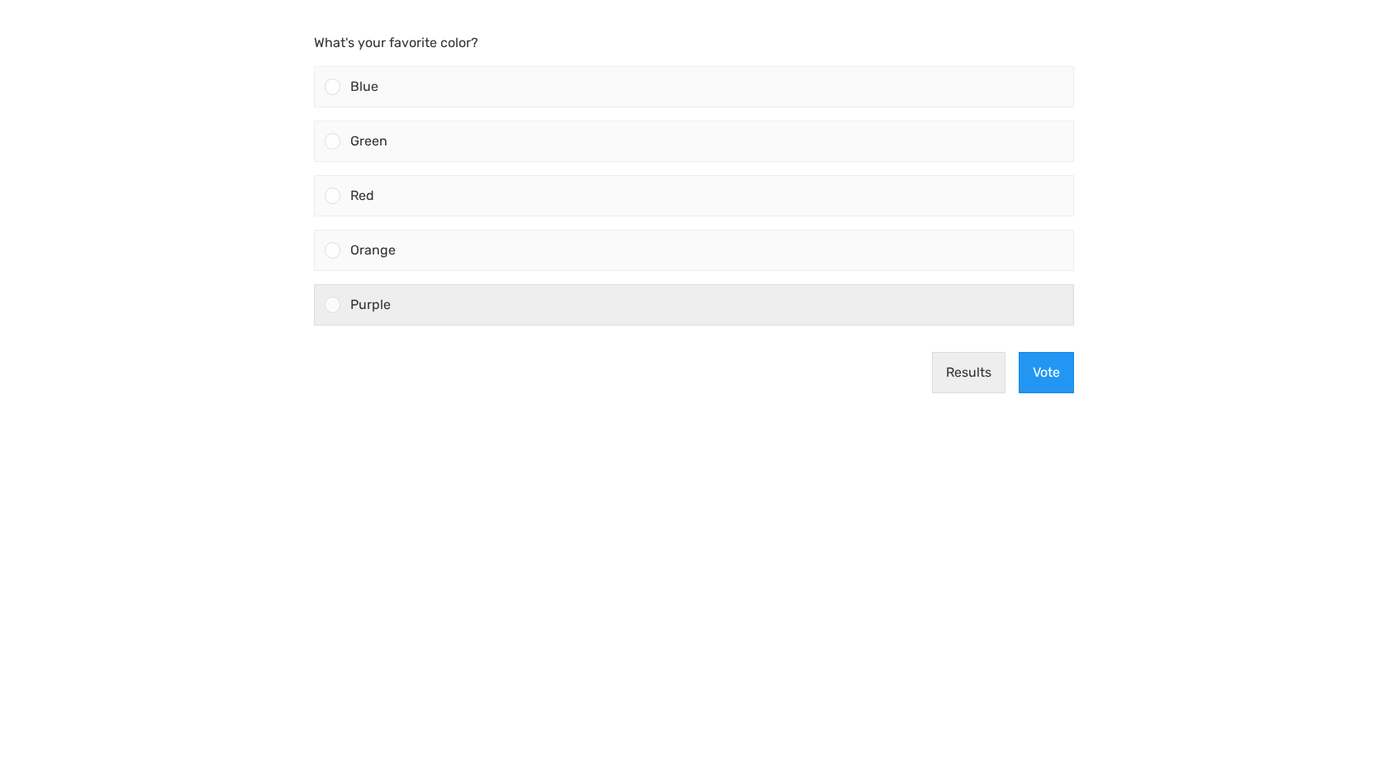
click at [370, 298] on span "Purple" at bounding box center [370, 305] width 40 height 16
click at [333, 305] on input "Purple" at bounding box center [333, 305] width 0 height 0
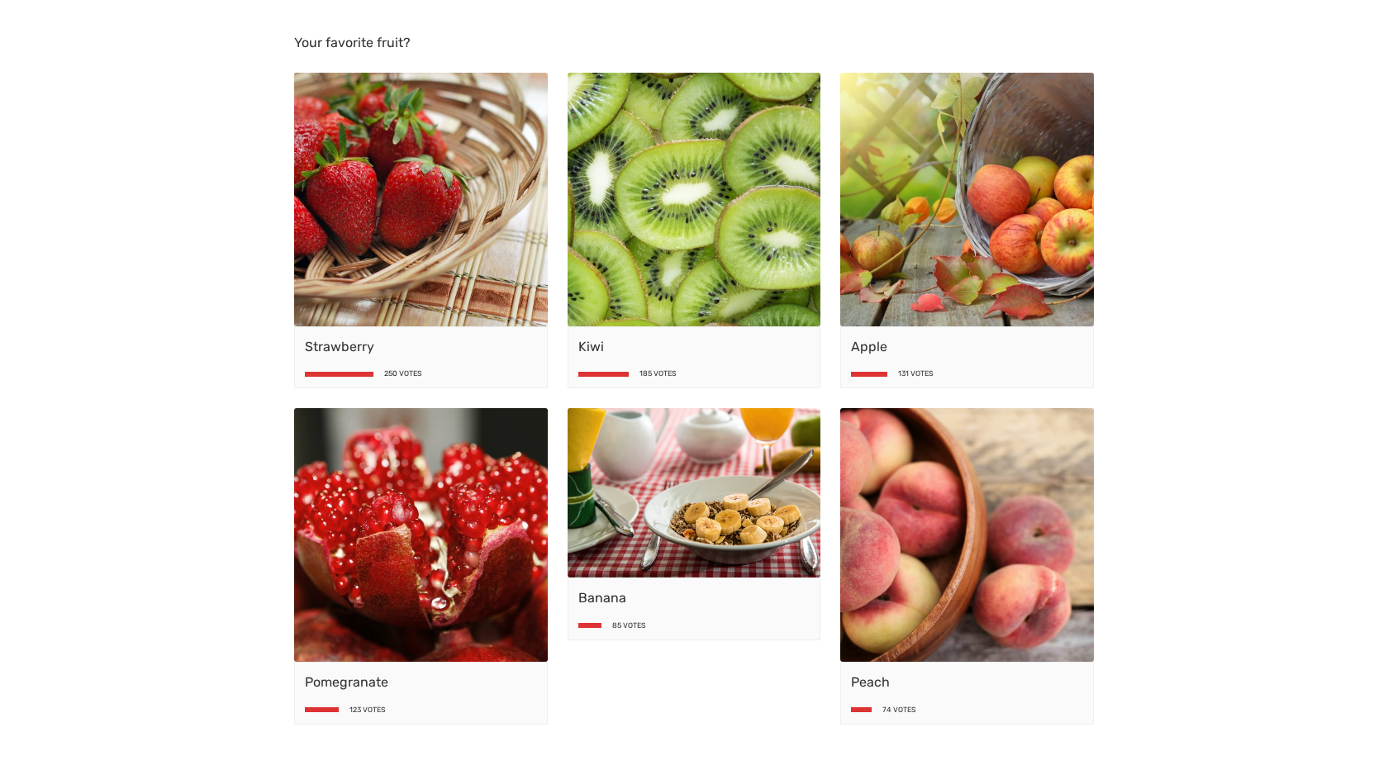
scroll to position [45, 0]
